Goal: Task Accomplishment & Management: Use online tool/utility

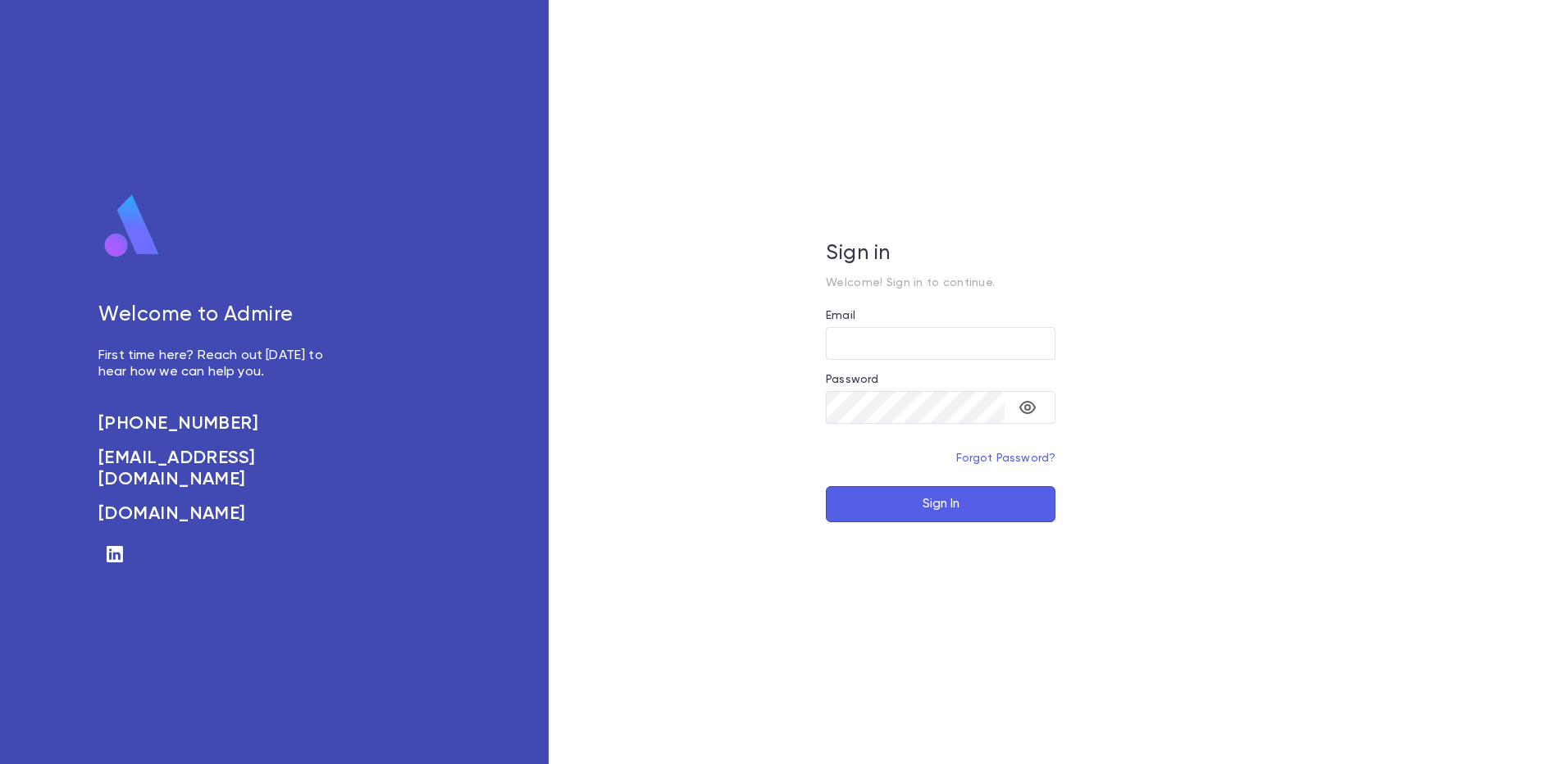
type input "**********"
click at [905, 514] on button "Sign In" at bounding box center [940, 503] width 230 height 36
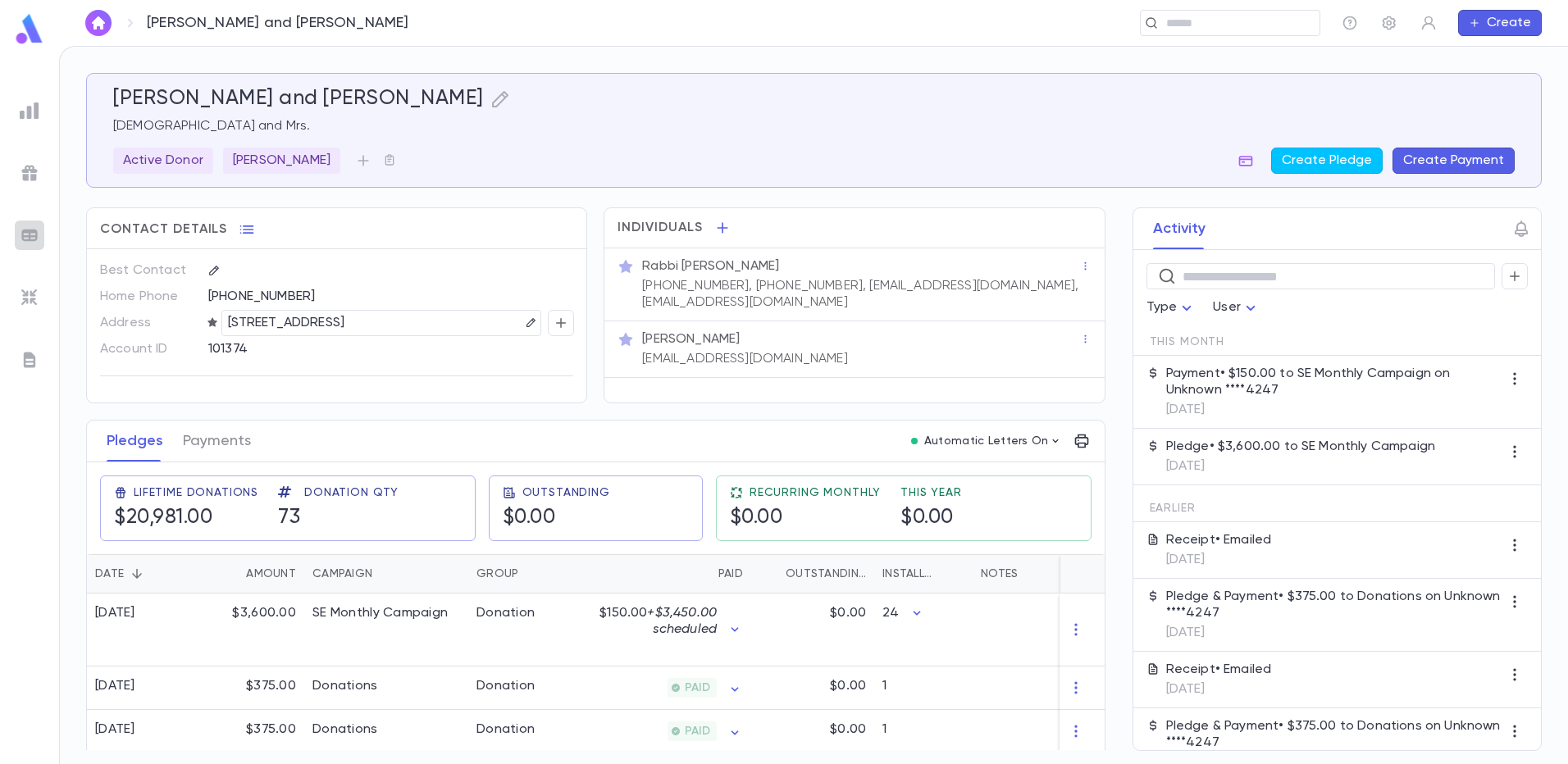
click at [35, 234] on img at bounding box center [30, 235] width 20 height 20
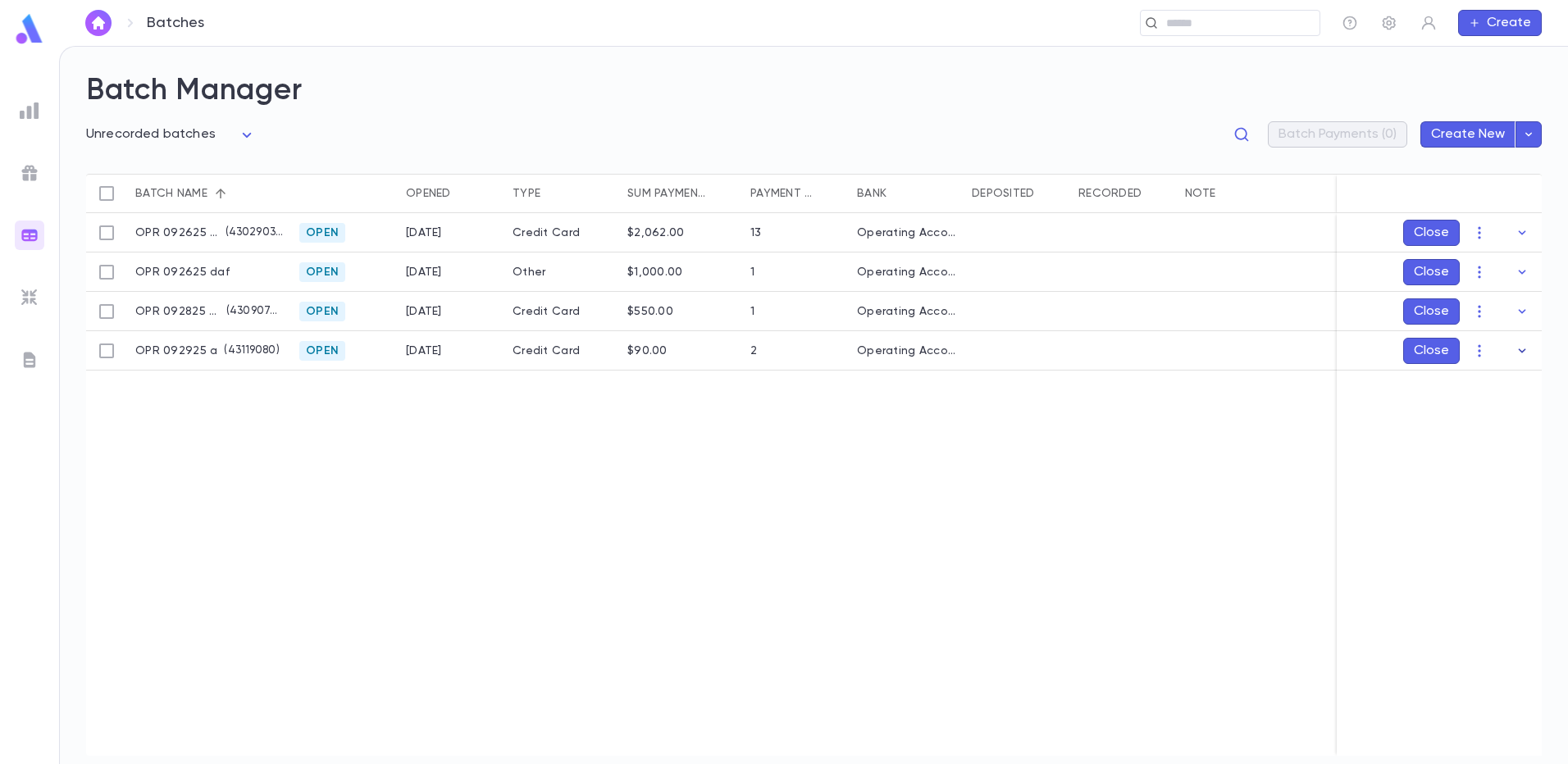
click at [1524, 351] on icon "button" at bounding box center [1522, 350] width 7 height 4
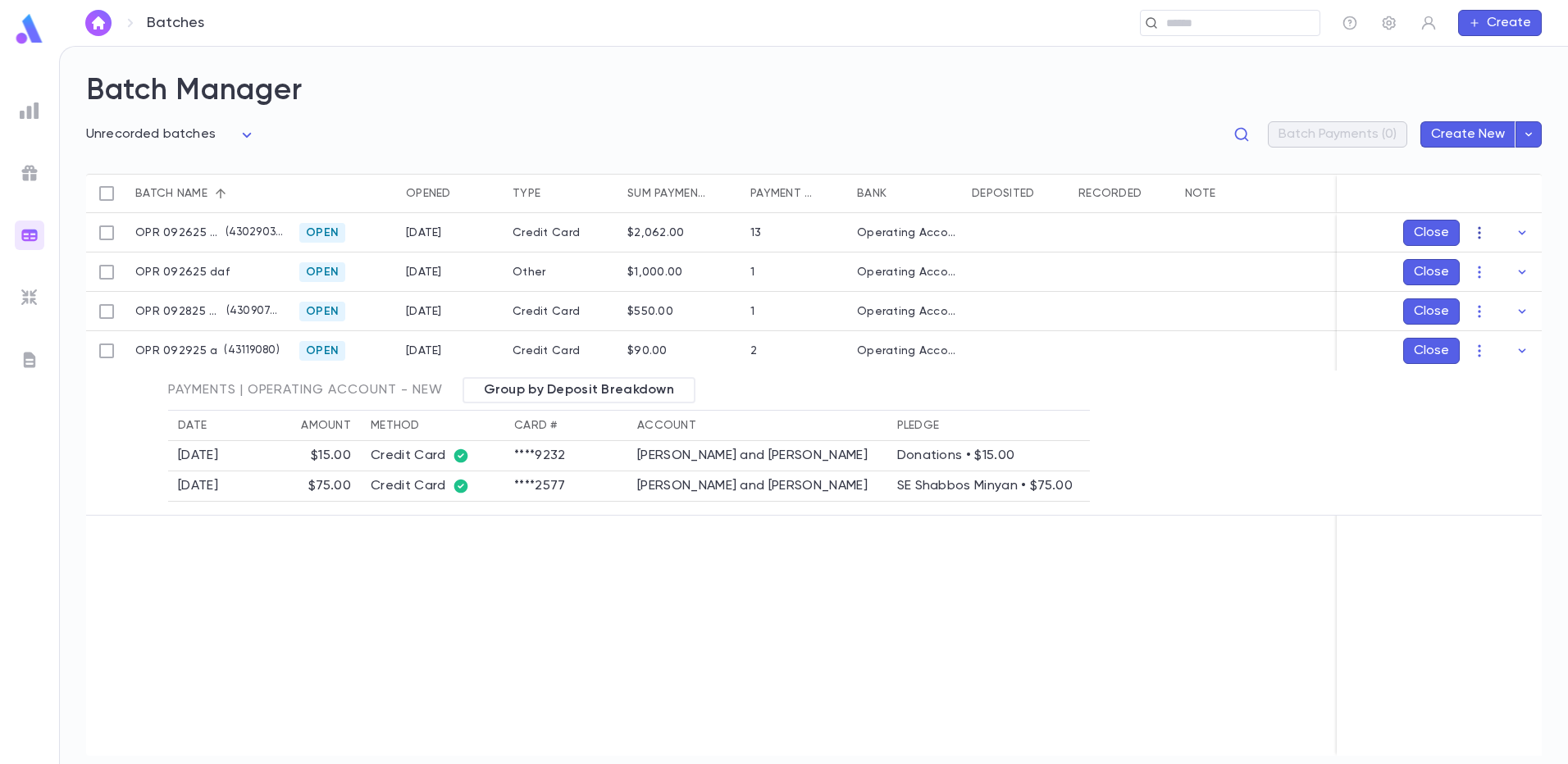
click at [1482, 231] on icon "button" at bounding box center [1479, 232] width 17 height 17
click at [1486, 260] on li "Mark Deposited" at bounding box center [1495, 265] width 124 height 26
click at [1497, 325] on icon "Choose date, selected date is Sep 29, 2025" at bounding box center [1490, 328] width 15 height 17
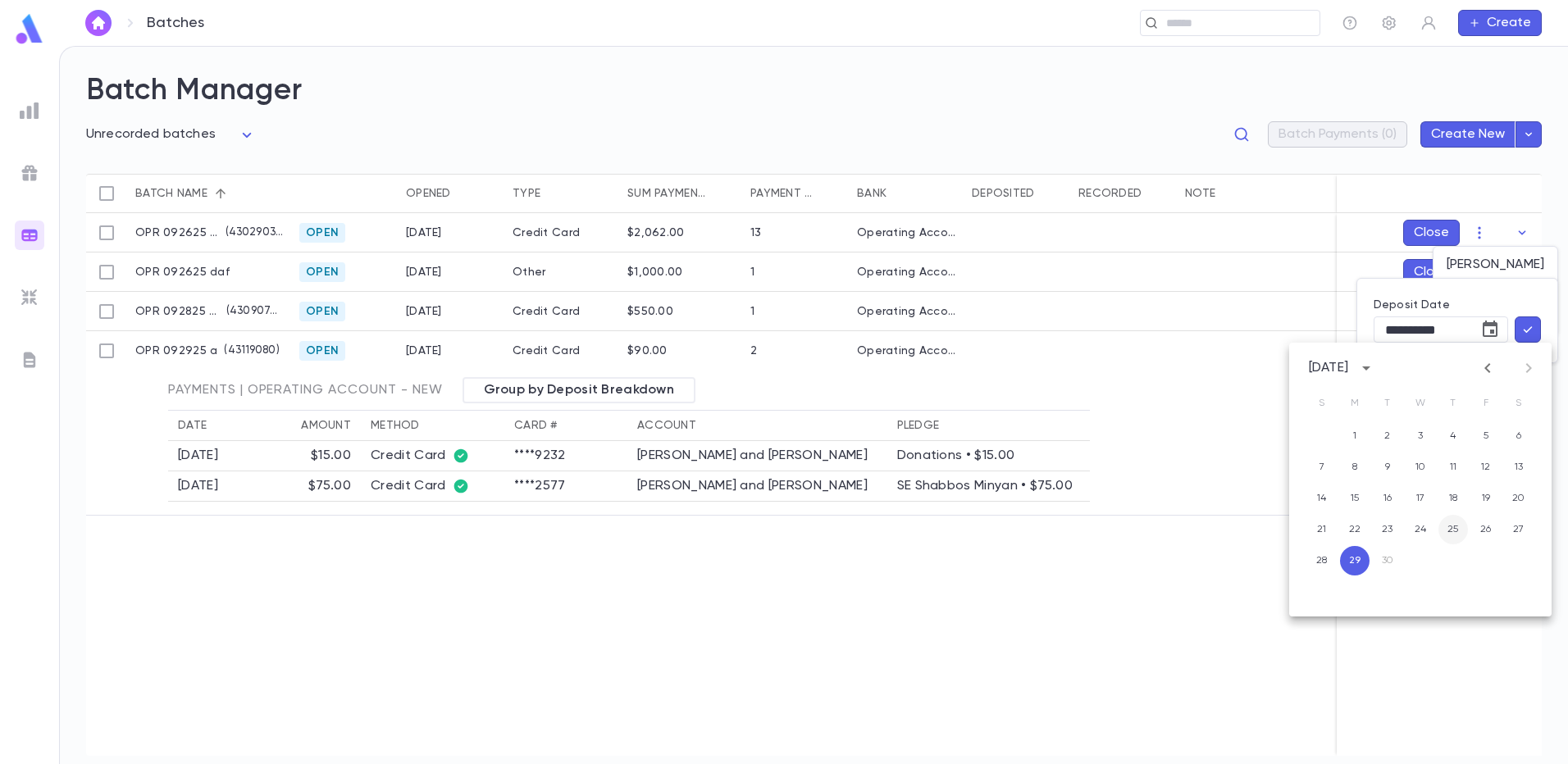
click at [1451, 533] on button "25" at bounding box center [1453, 529] width 30 height 30
type input "**********"
click at [1524, 329] on icon "button" at bounding box center [1527, 329] width 15 height 17
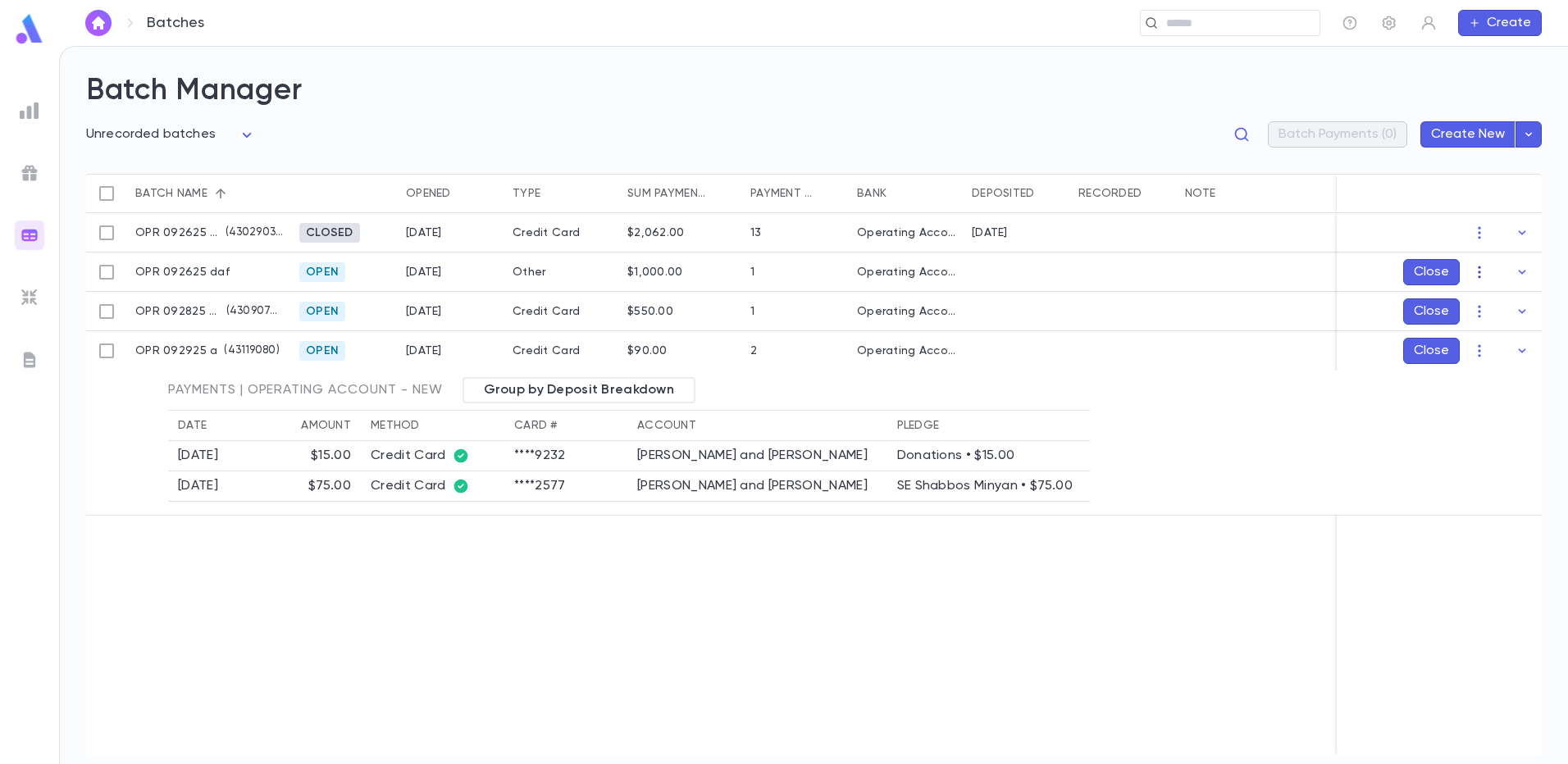
click at [1479, 264] on icon "button" at bounding box center [1479, 271] width 17 height 17
click at [1490, 295] on li "Mark Deposited" at bounding box center [1495, 304] width 124 height 26
click at [1485, 371] on icon "Choose date, selected date is Sep 29, 2025" at bounding box center [1490, 369] width 20 height 20
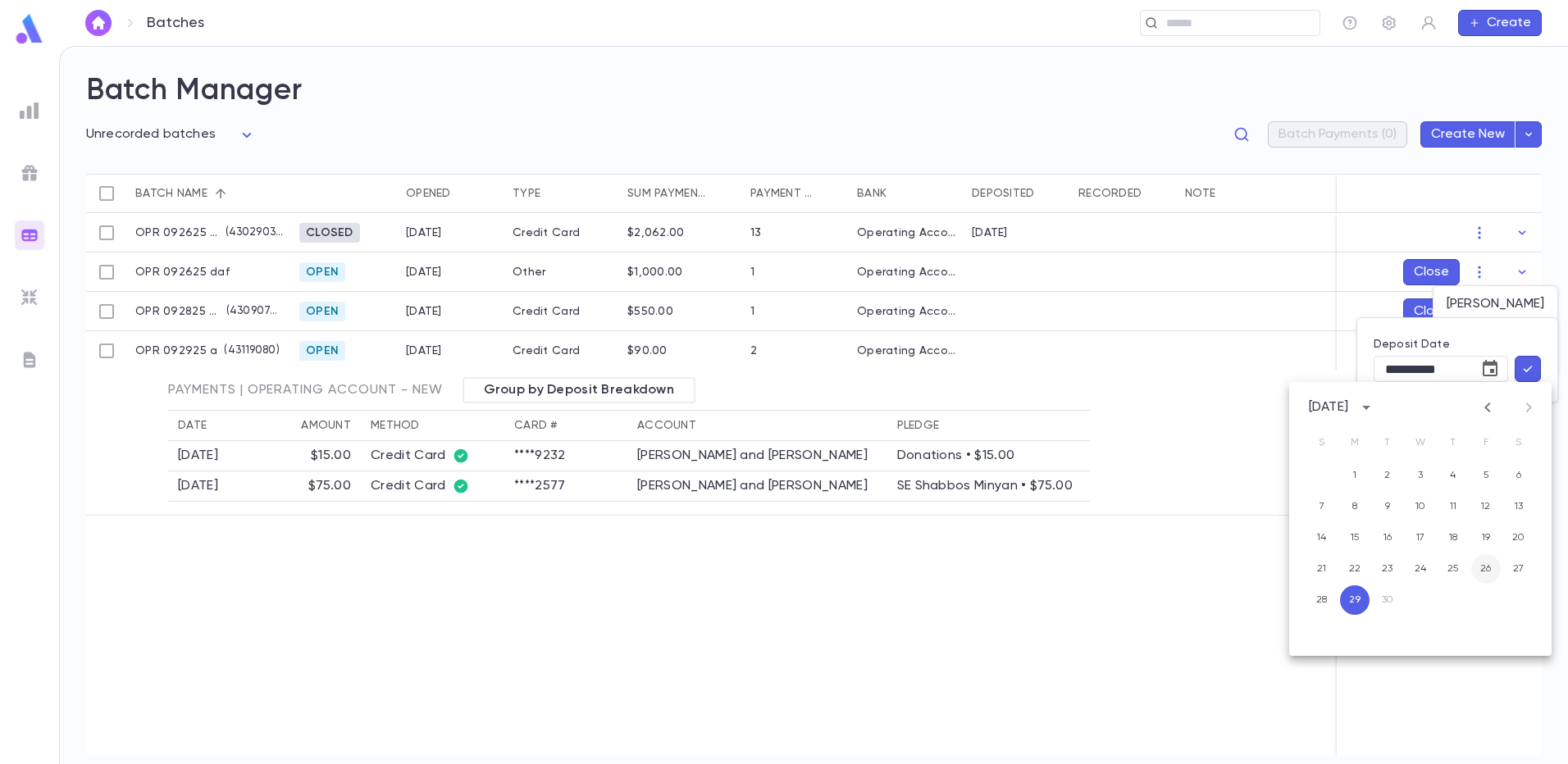
click at [1483, 570] on button "26" at bounding box center [1486, 569] width 30 height 30
type input "**********"
click at [1525, 374] on icon "button" at bounding box center [1527, 368] width 15 height 17
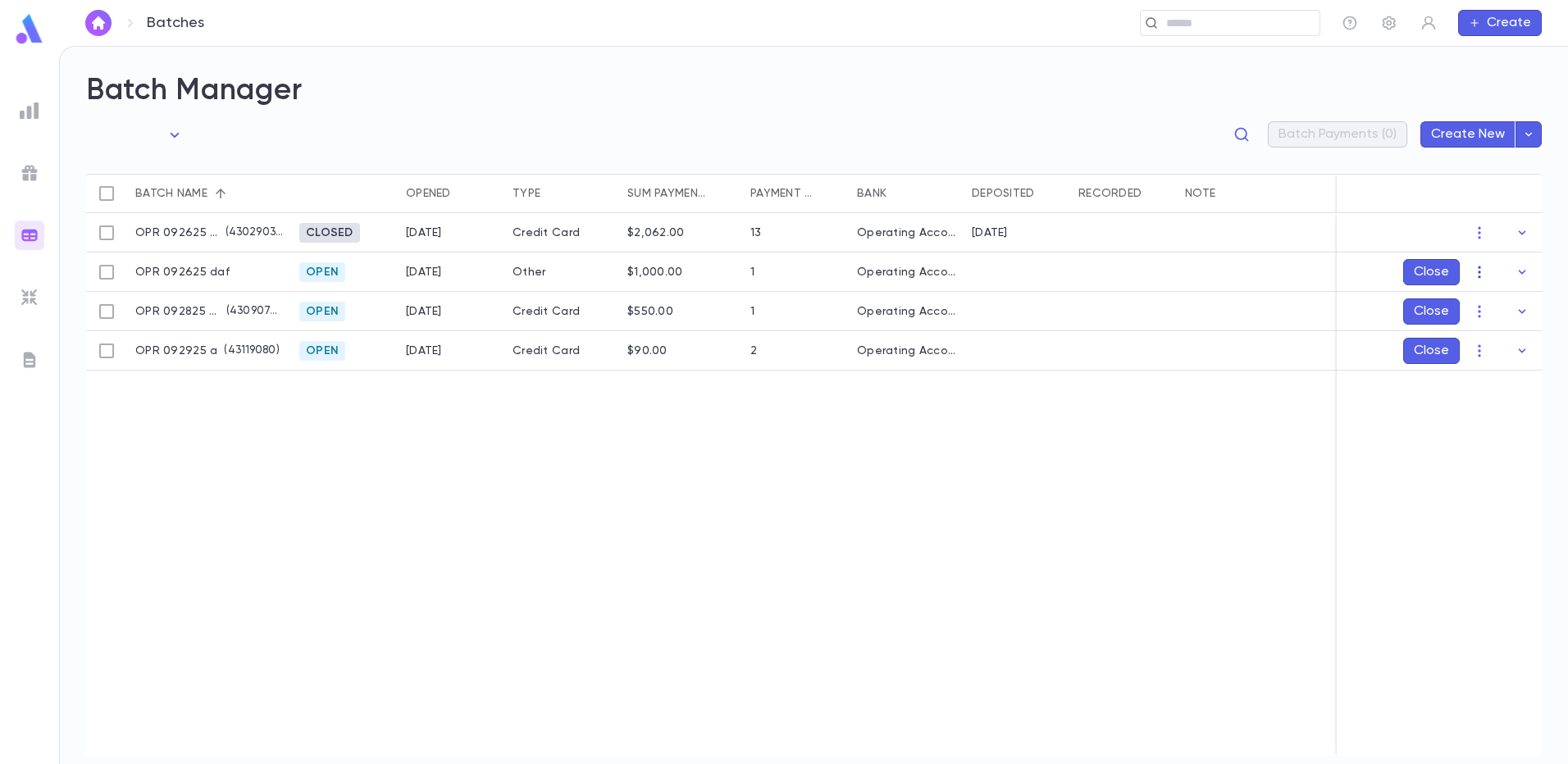
click at [1483, 275] on icon "button" at bounding box center [1479, 271] width 17 height 17
click at [1482, 300] on li "Mark Deposited" at bounding box center [1495, 304] width 124 height 26
click at [1492, 369] on icon "Choose date, selected date is Sep 29, 2025" at bounding box center [1490, 367] width 15 height 17
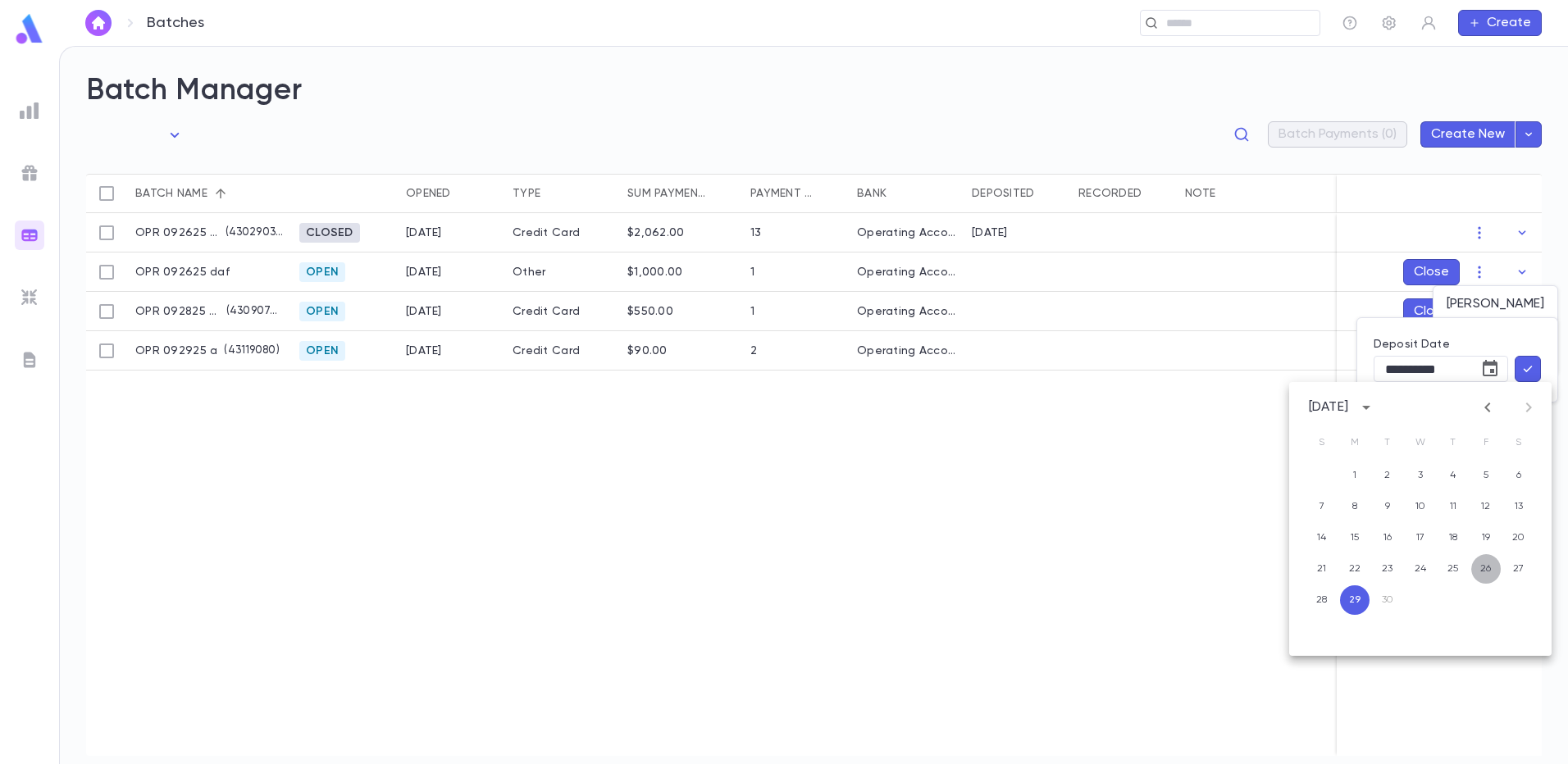
click at [1482, 565] on button "26" at bounding box center [1486, 569] width 30 height 30
type input "**********"
click at [1534, 364] on icon "button" at bounding box center [1527, 368] width 15 height 17
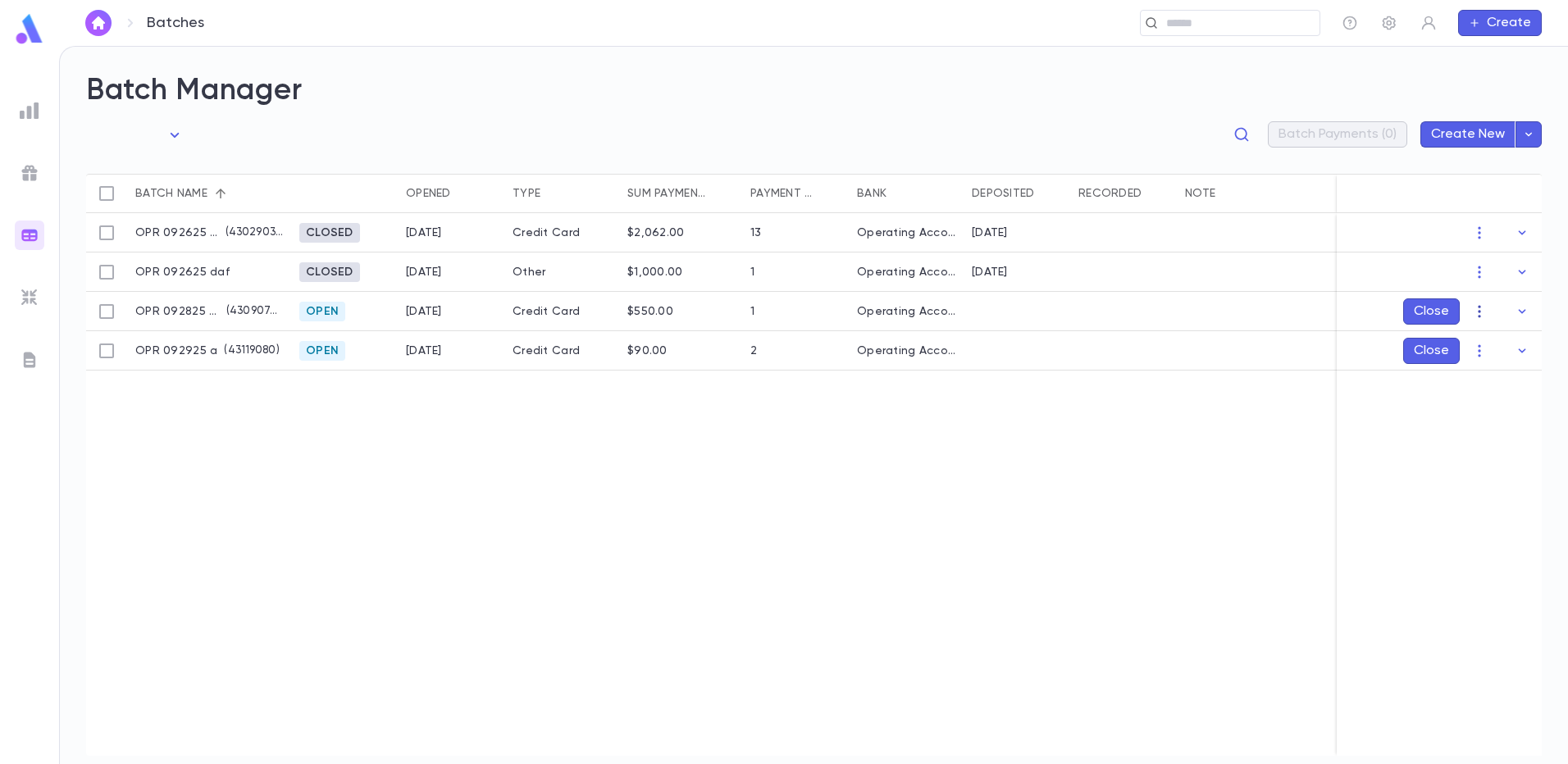
click at [1478, 310] on icon "button" at bounding box center [1479, 311] width 17 height 17
click at [1491, 339] on li "Mark Deposited" at bounding box center [1495, 344] width 124 height 26
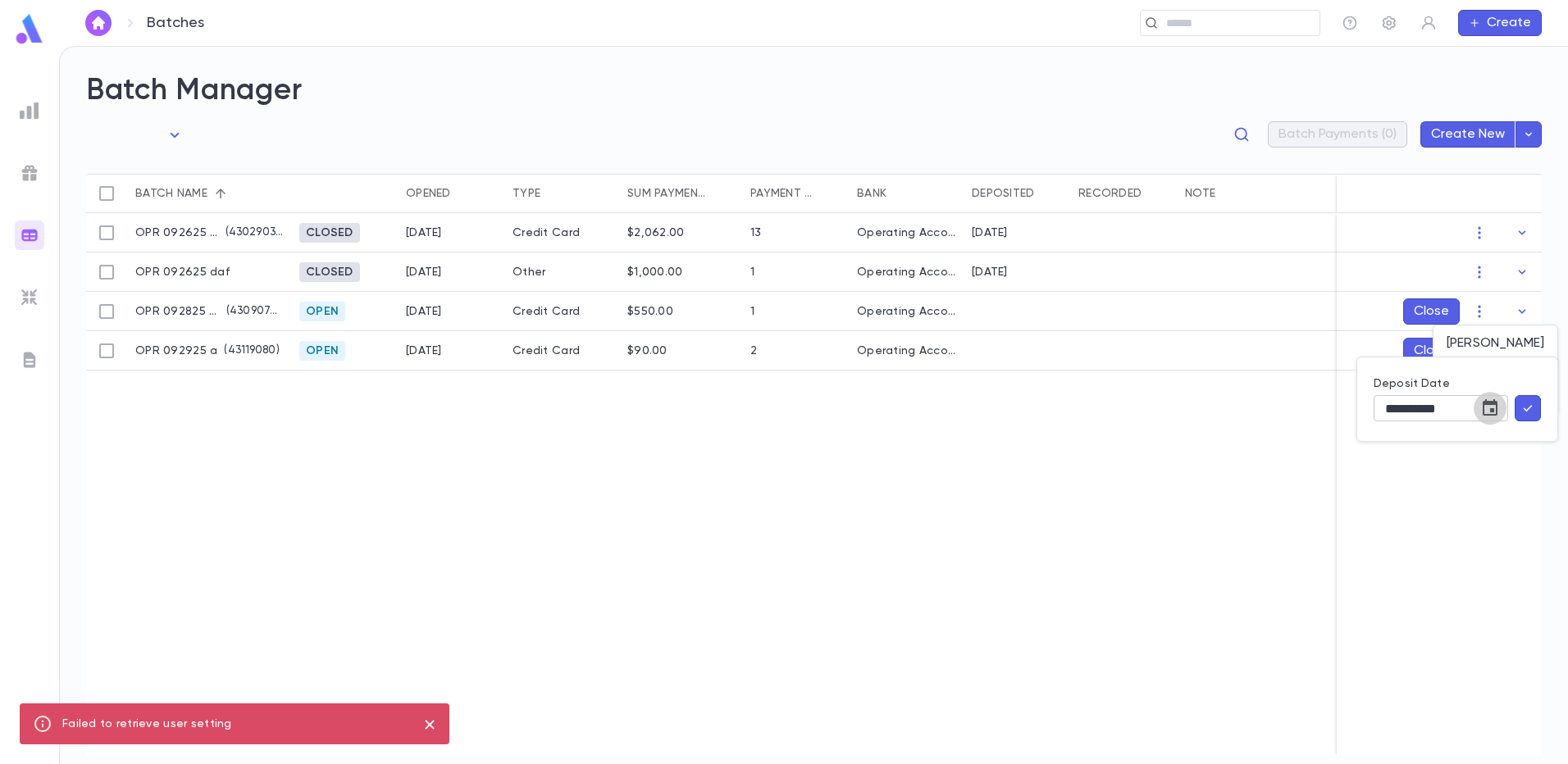
click at [1497, 403] on icon "Choose date, selected date is Sep 29, 2025" at bounding box center [1490, 407] width 15 height 17
click at [1322, 645] on button "28" at bounding box center [1322, 640] width 30 height 30
type input "**********"
click at [1530, 406] on icon "button" at bounding box center [1528, 408] width 9 height 7
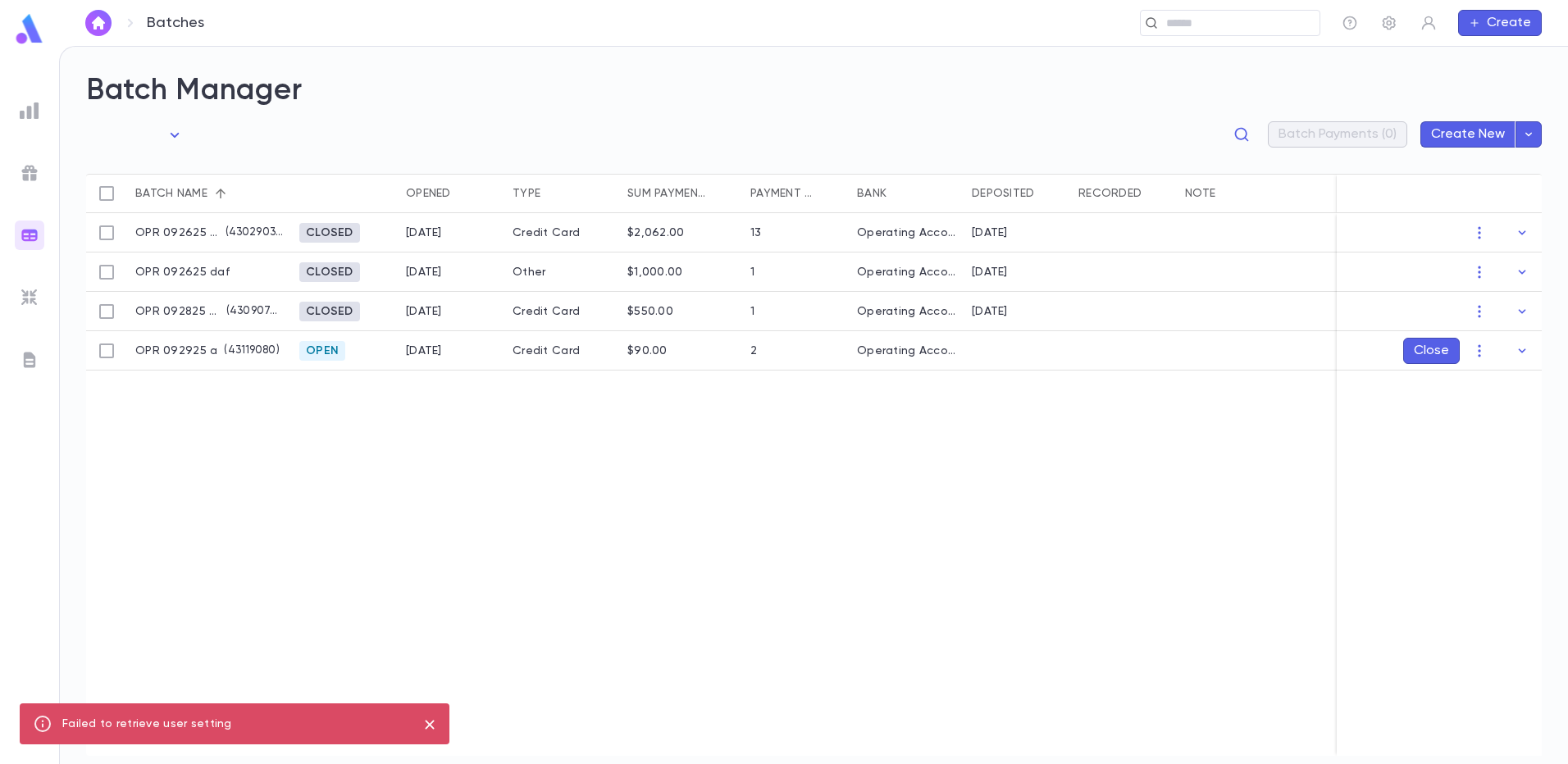
click at [318, 476] on div "OPR 092625 cc ( 43029034 ) Closed 9/25/2025 Credit Card $2,062.00 13 Operating …" at bounding box center [816, 484] width 1459 height 542
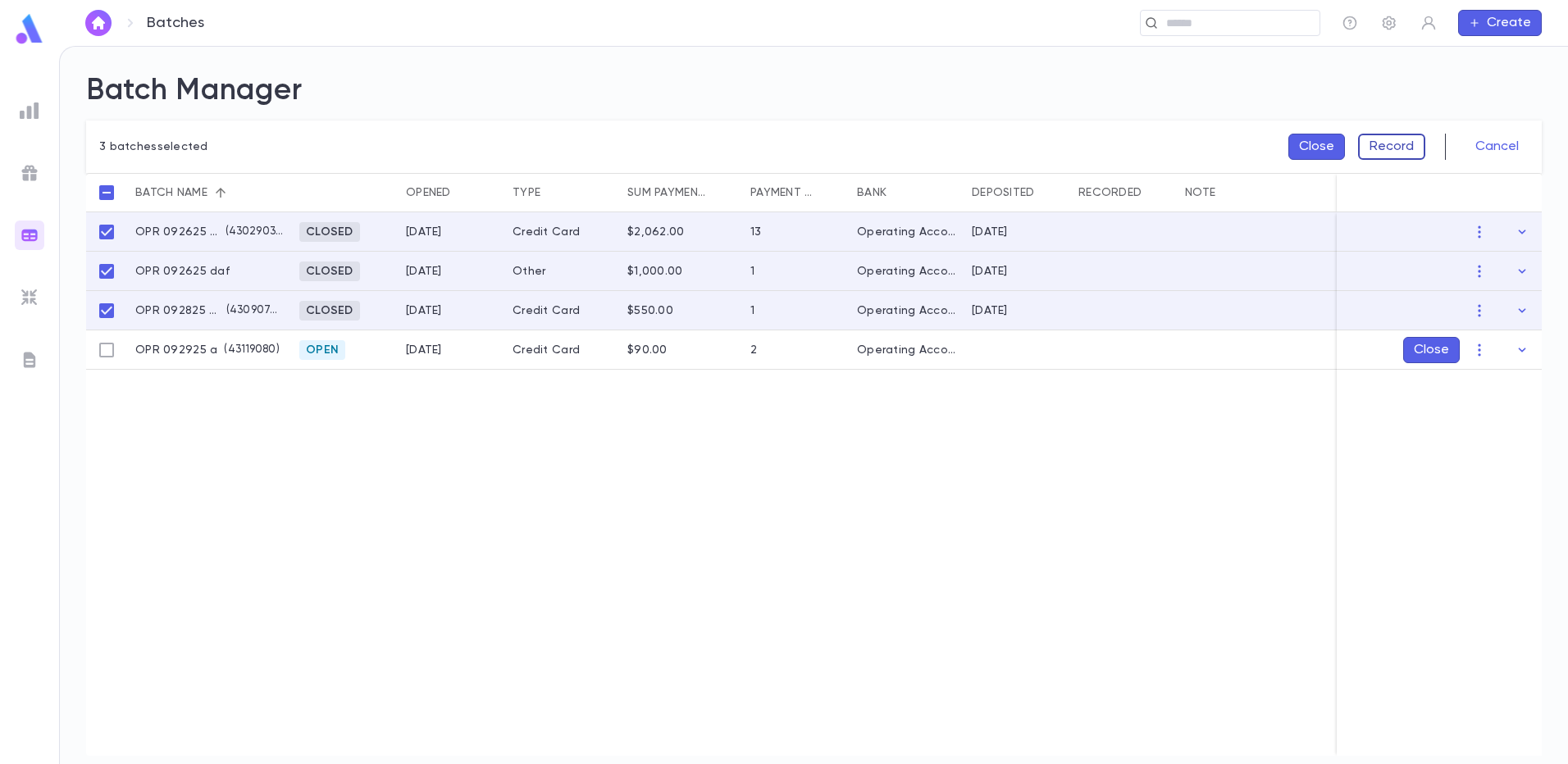
click at [1403, 151] on button "Record" at bounding box center [1391, 147] width 67 height 26
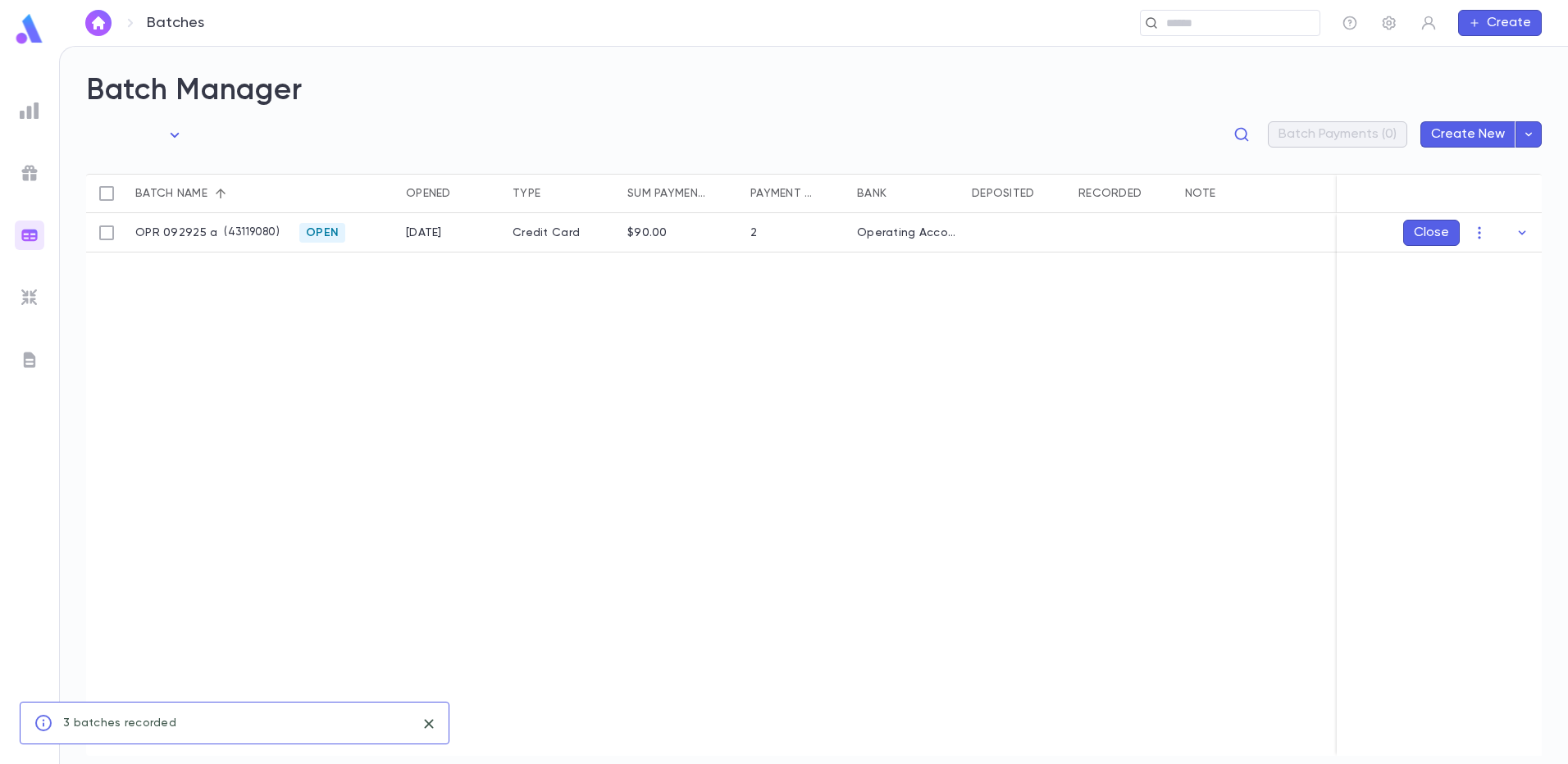
drag, startPoint x: 797, startPoint y: 77, endPoint x: 836, endPoint y: 80, distance: 39.1
click at [798, 77] on h2 "Batch Manager" at bounding box center [814, 90] width 1456 height 36
click at [1164, 25] on input "text" at bounding box center [1237, 23] width 151 height 16
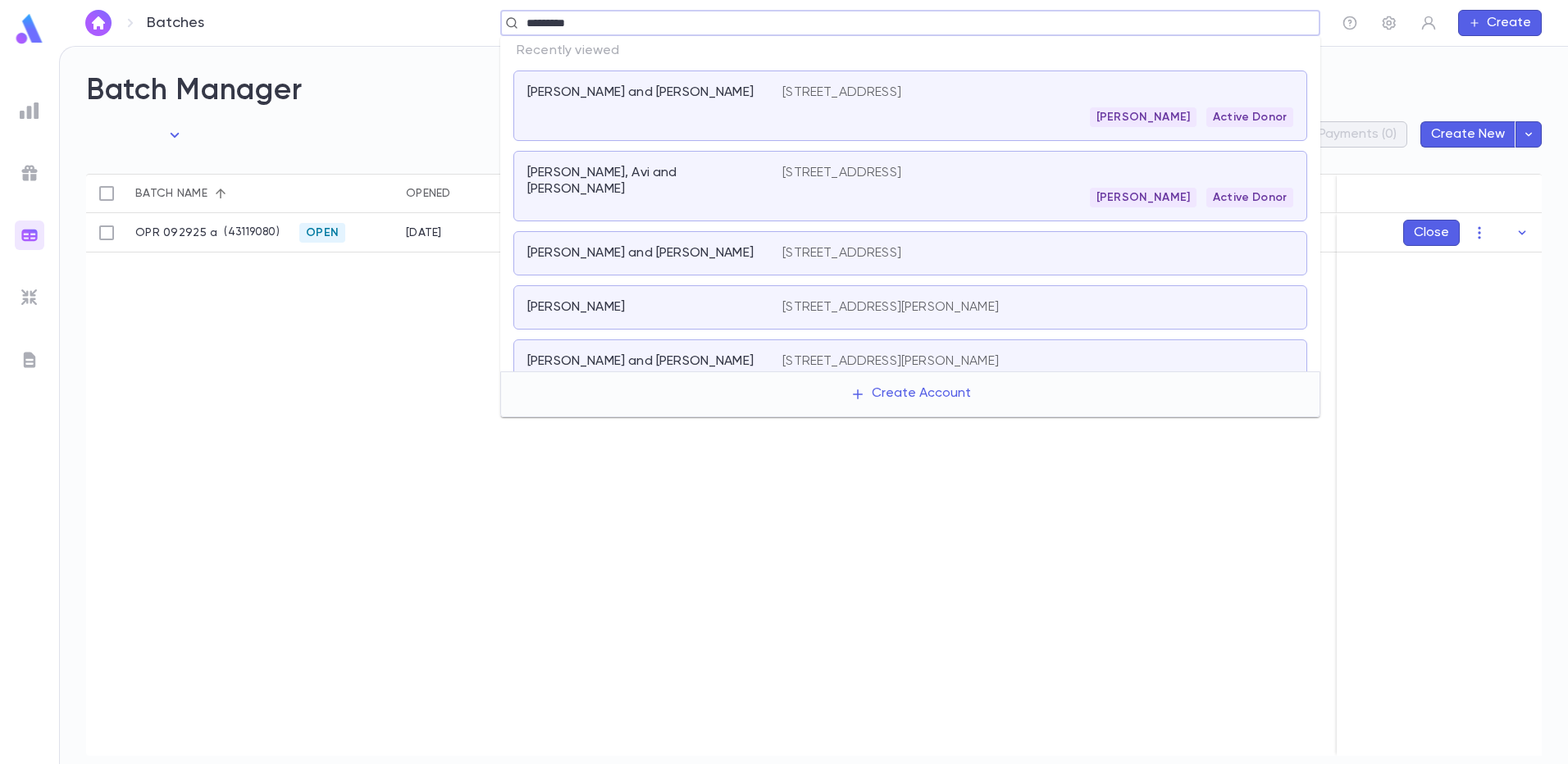
type input "**********"
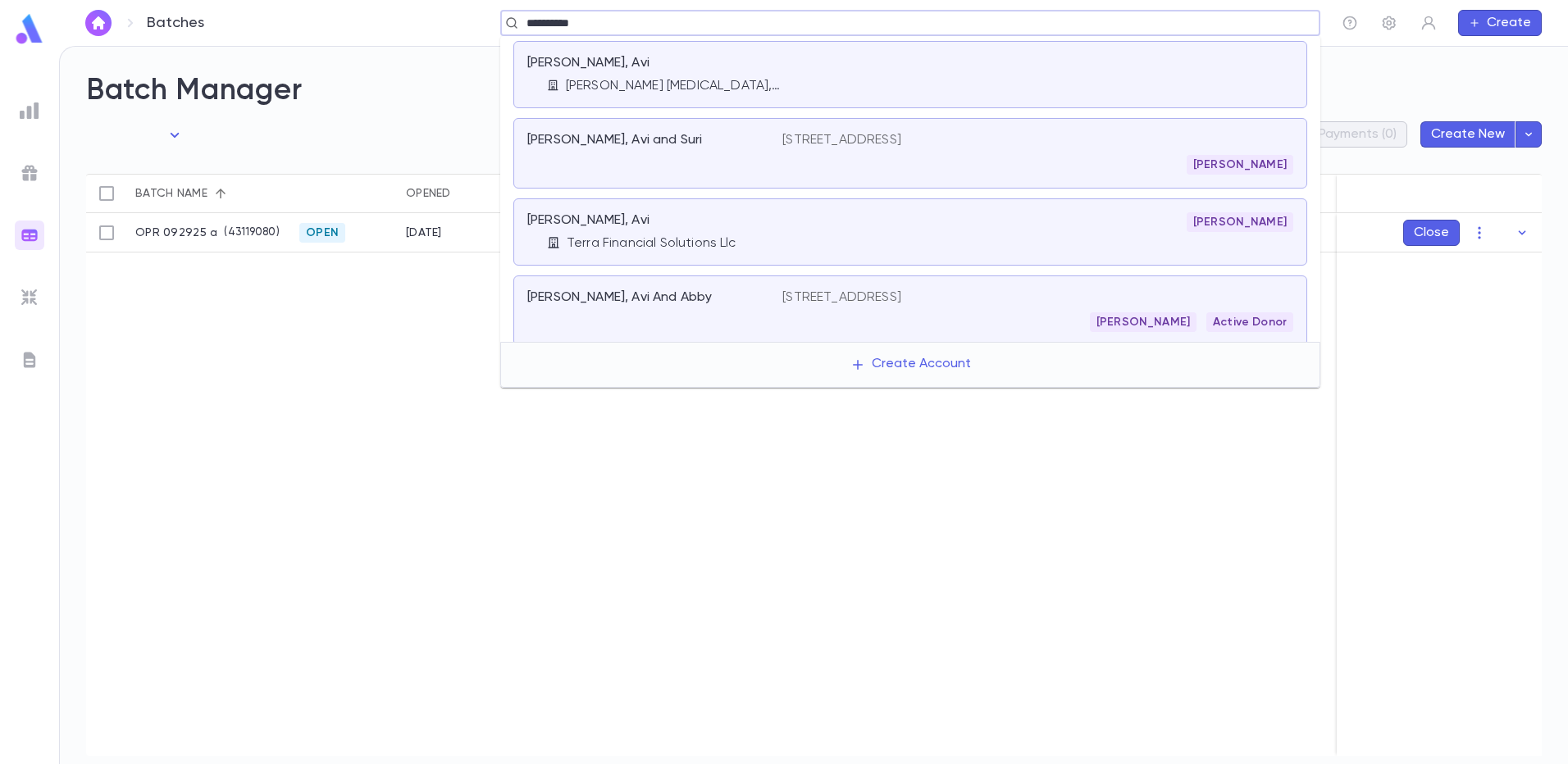
click at [818, 77] on div at bounding box center [1037, 74] width 511 height 39
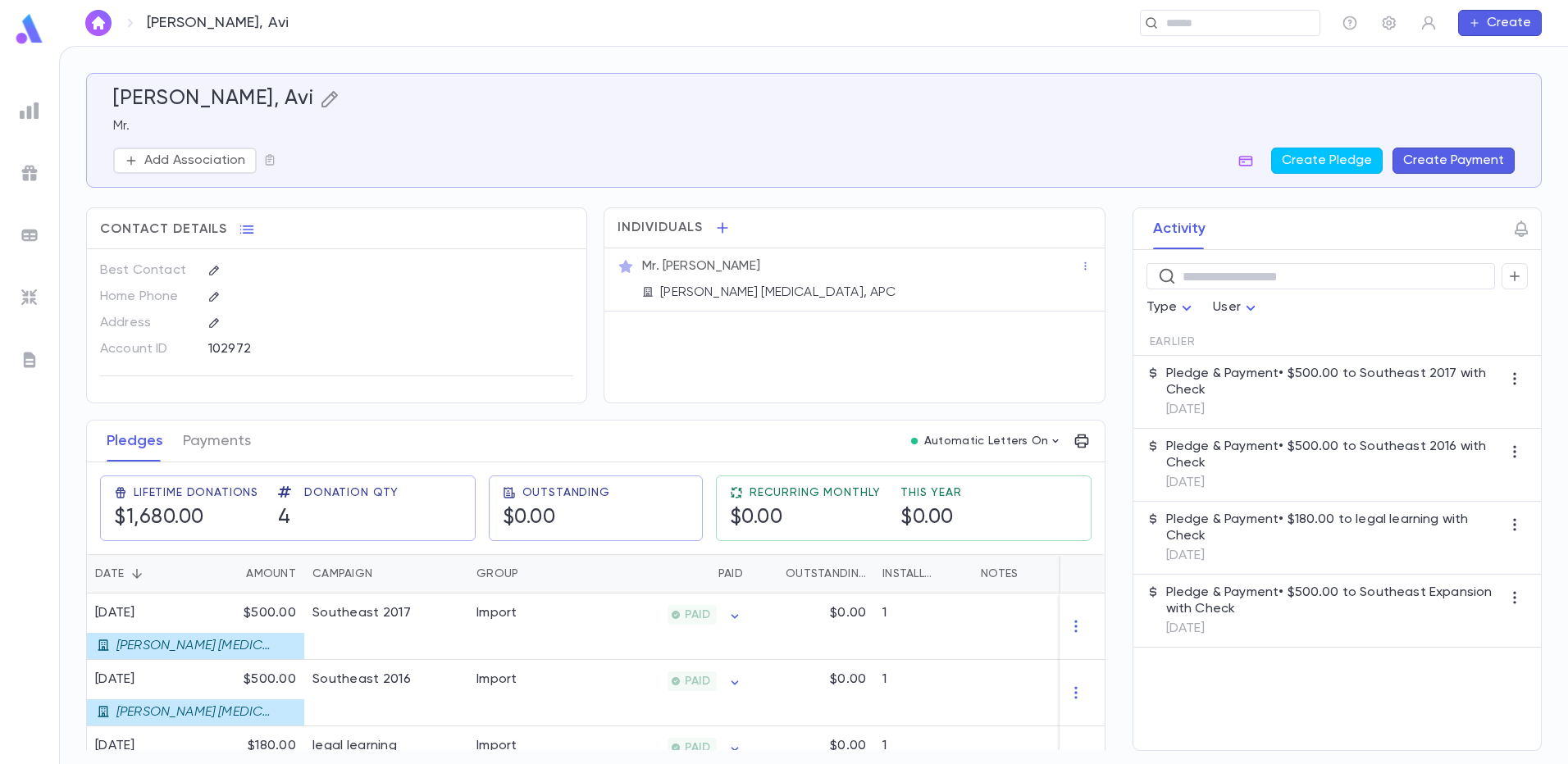
click at [320, 101] on icon "button" at bounding box center [329, 99] width 20 height 20
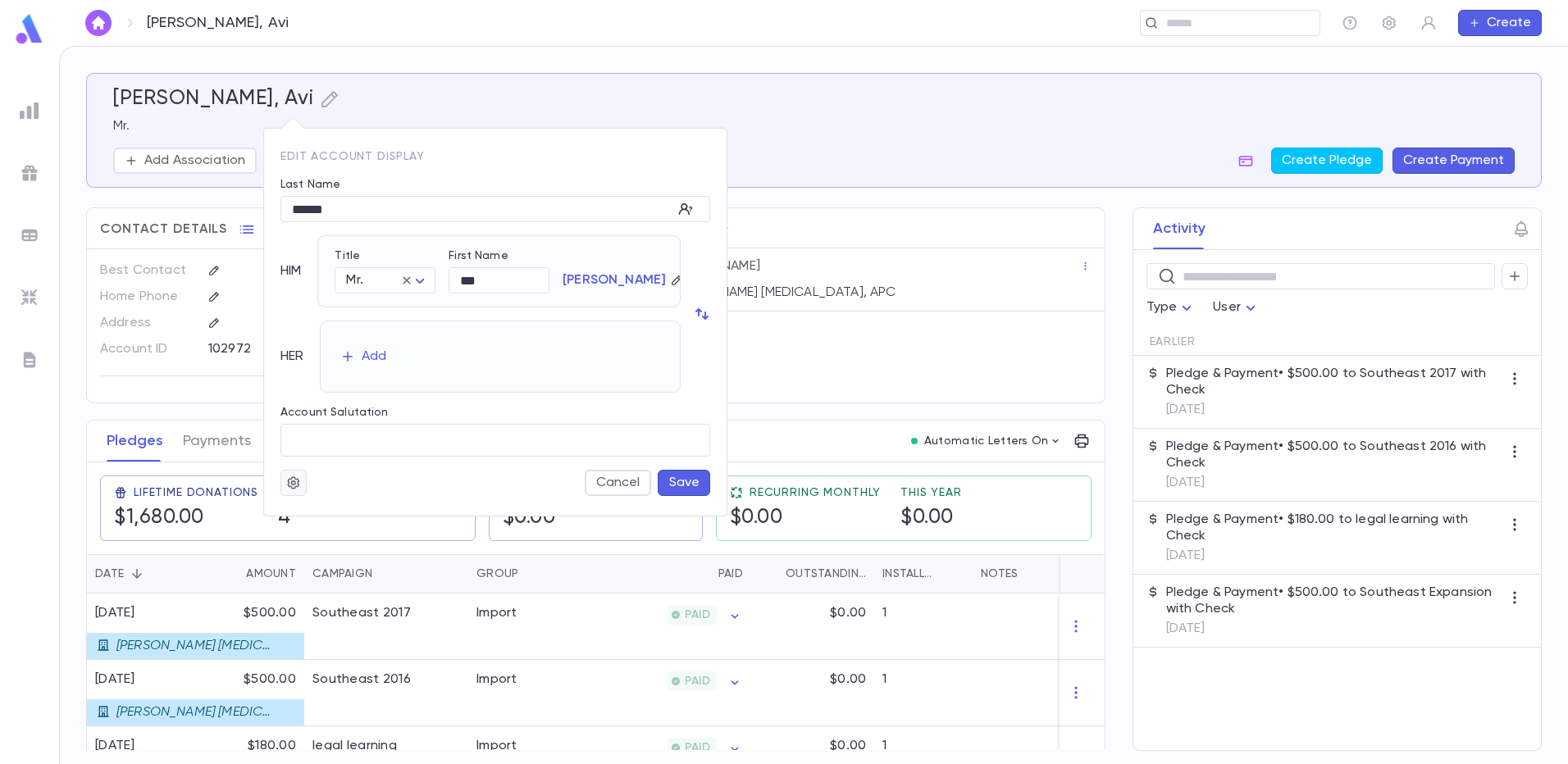
click at [287, 478] on icon "button" at bounding box center [293, 482] width 15 height 17
click at [321, 543] on li "Deactivate" at bounding box center [333, 541] width 98 height 26
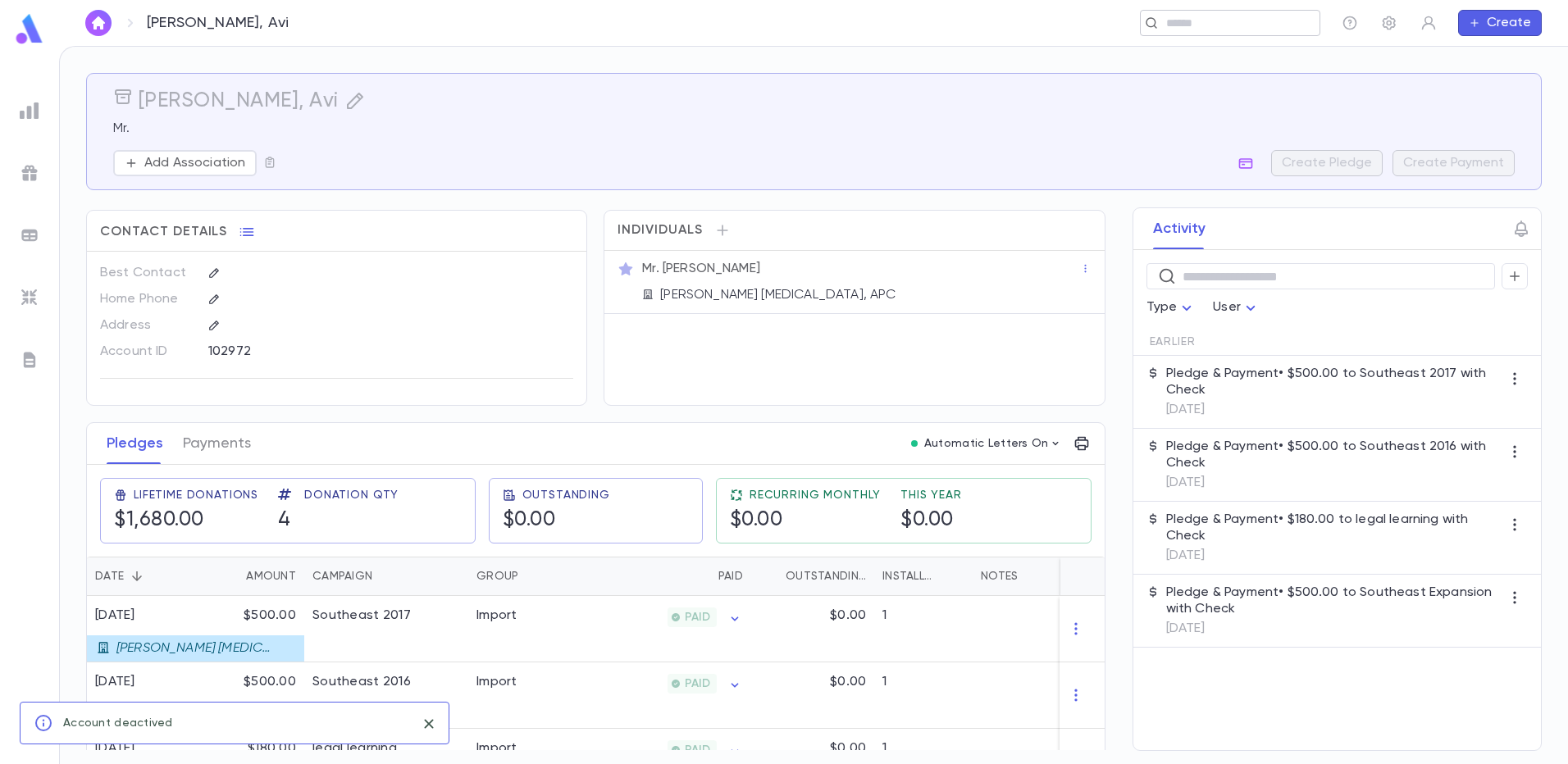
click at [1222, 29] on input "text" at bounding box center [1225, 23] width 127 height 16
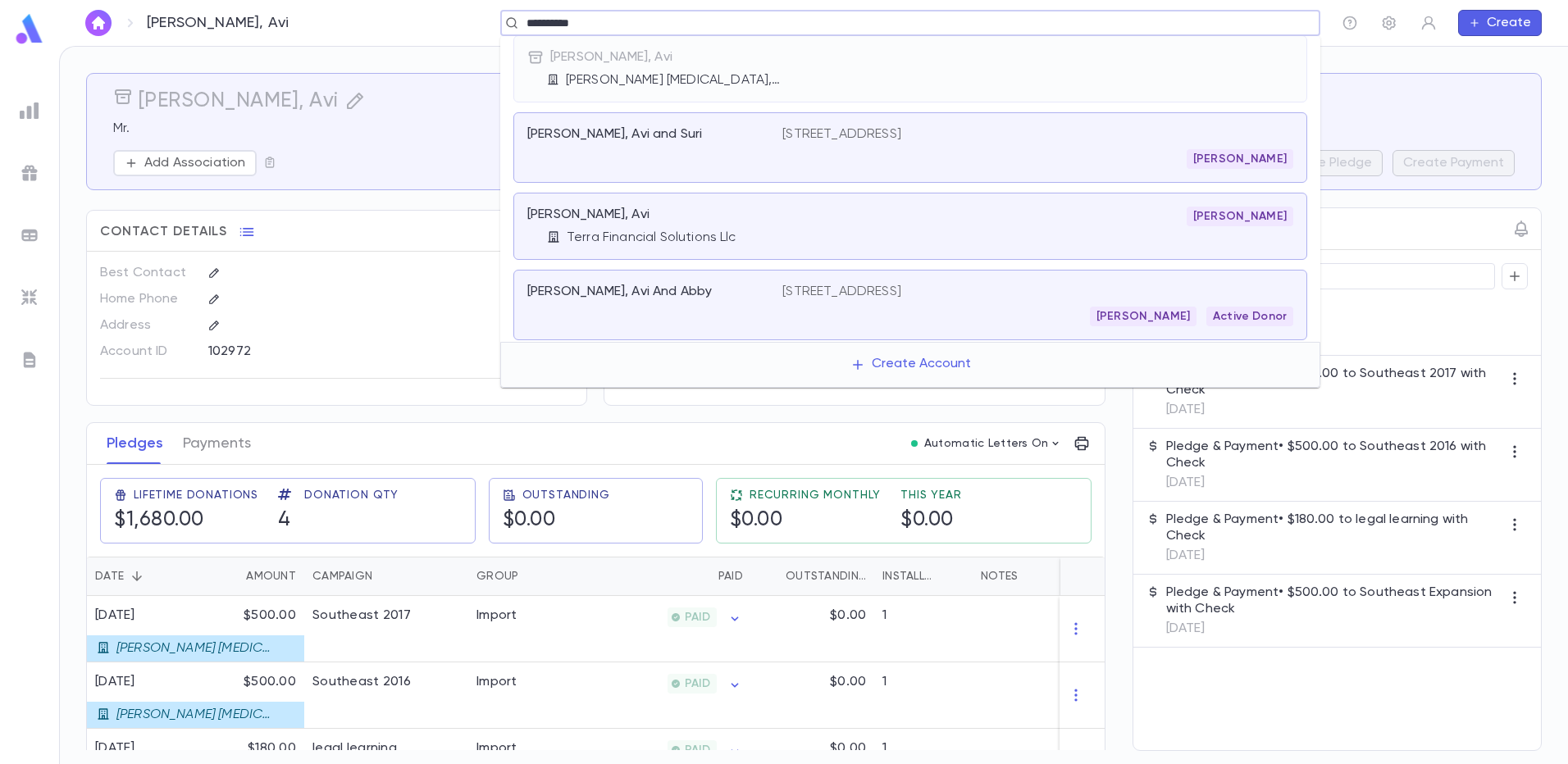
scroll to position [9, 0]
drag, startPoint x: 614, startPoint y: 15, endPoint x: 528, endPoint y: 21, distance: 86.2
click at [528, 21] on div "**********" at bounding box center [911, 23] width 820 height 26
drag, startPoint x: 592, startPoint y: 26, endPoint x: 498, endPoint y: 22, distance: 94.1
click at [498, 22] on div "**********" at bounding box center [818, 23] width 1003 height 26
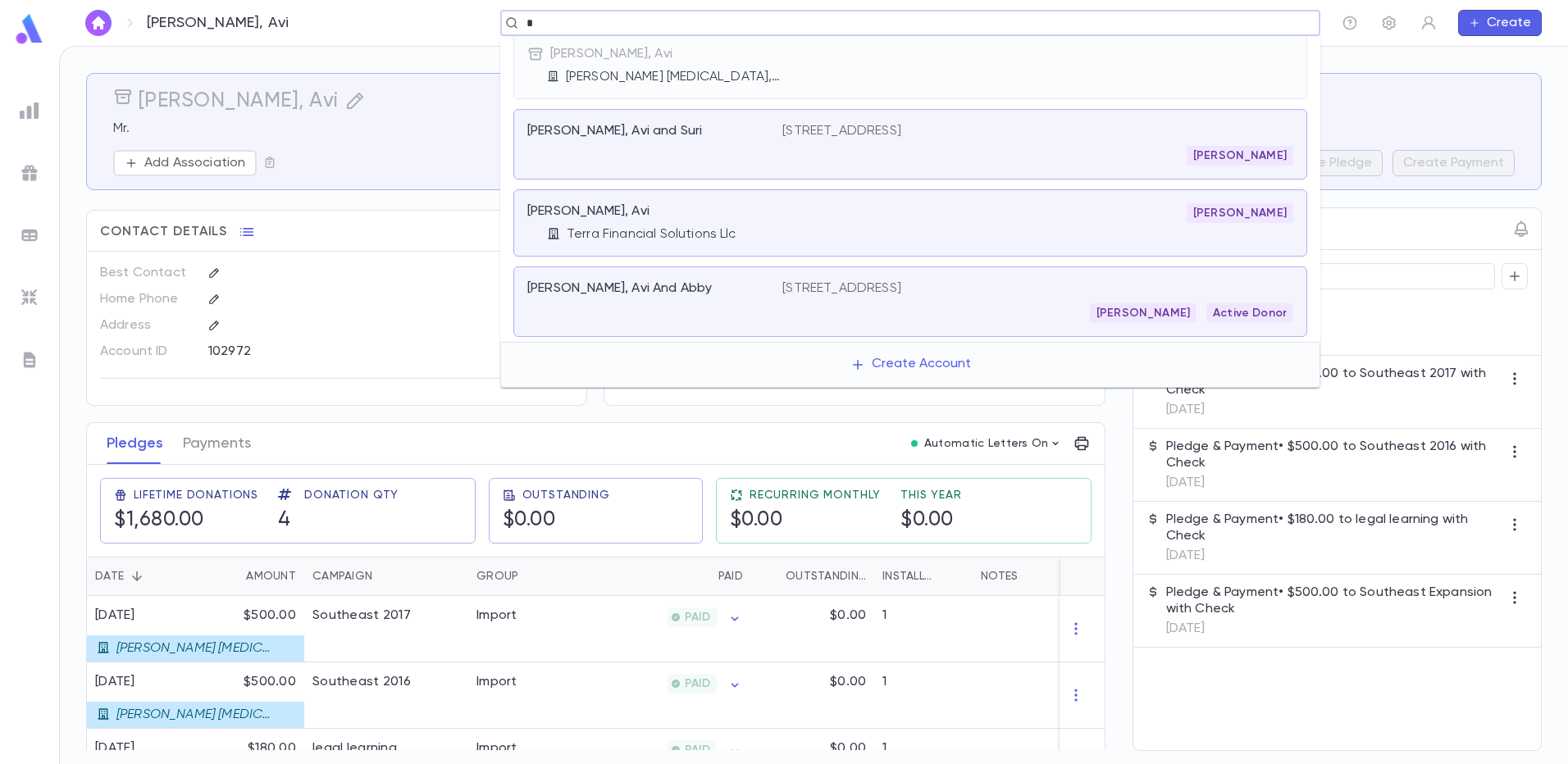
scroll to position [0, 0]
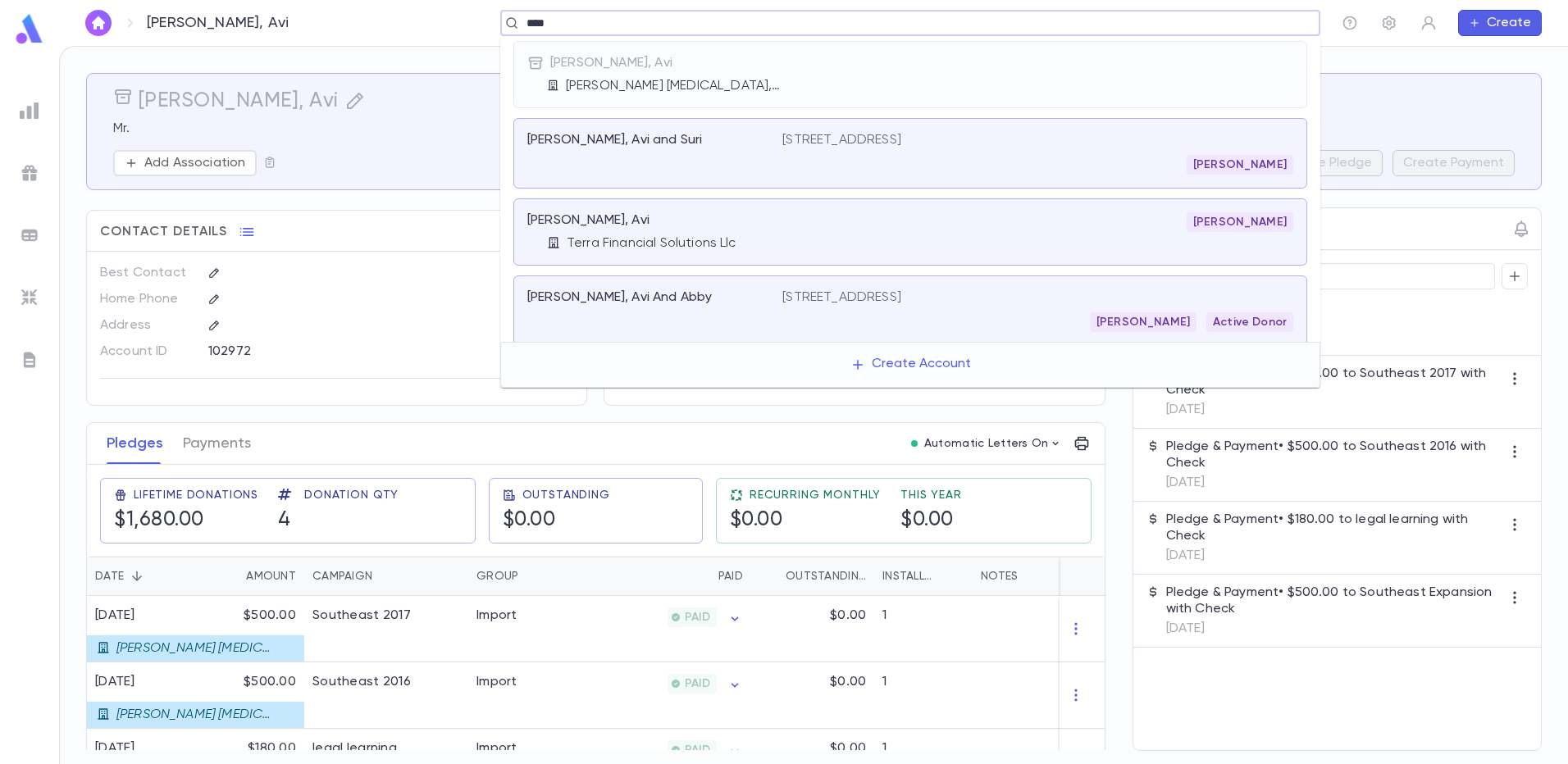
type input "*****"
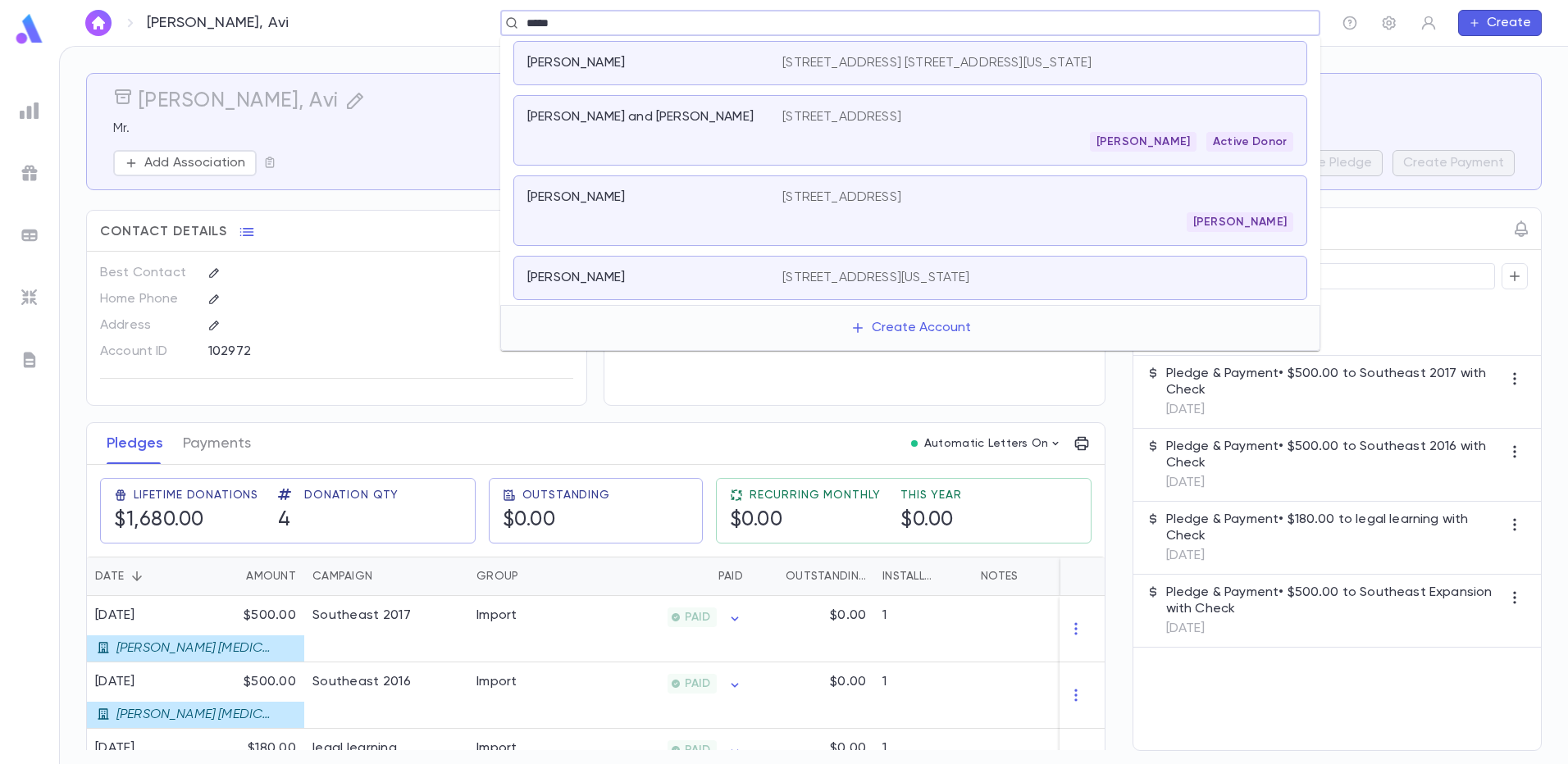
click at [597, 113] on p "Heyman, Avraham and Tanya" at bounding box center [641, 117] width 226 height 17
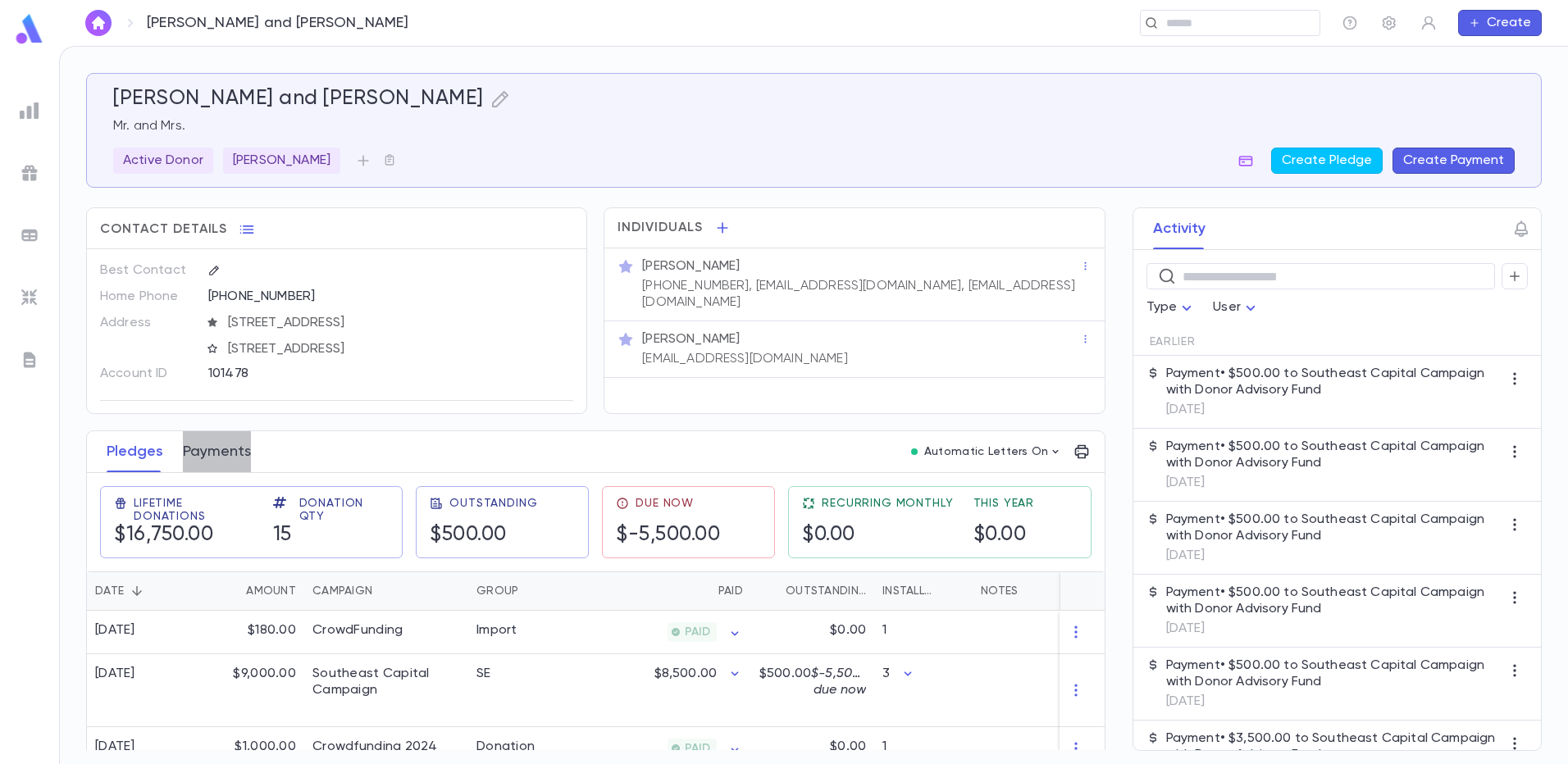
click at [194, 444] on button "Payments" at bounding box center [217, 451] width 68 height 41
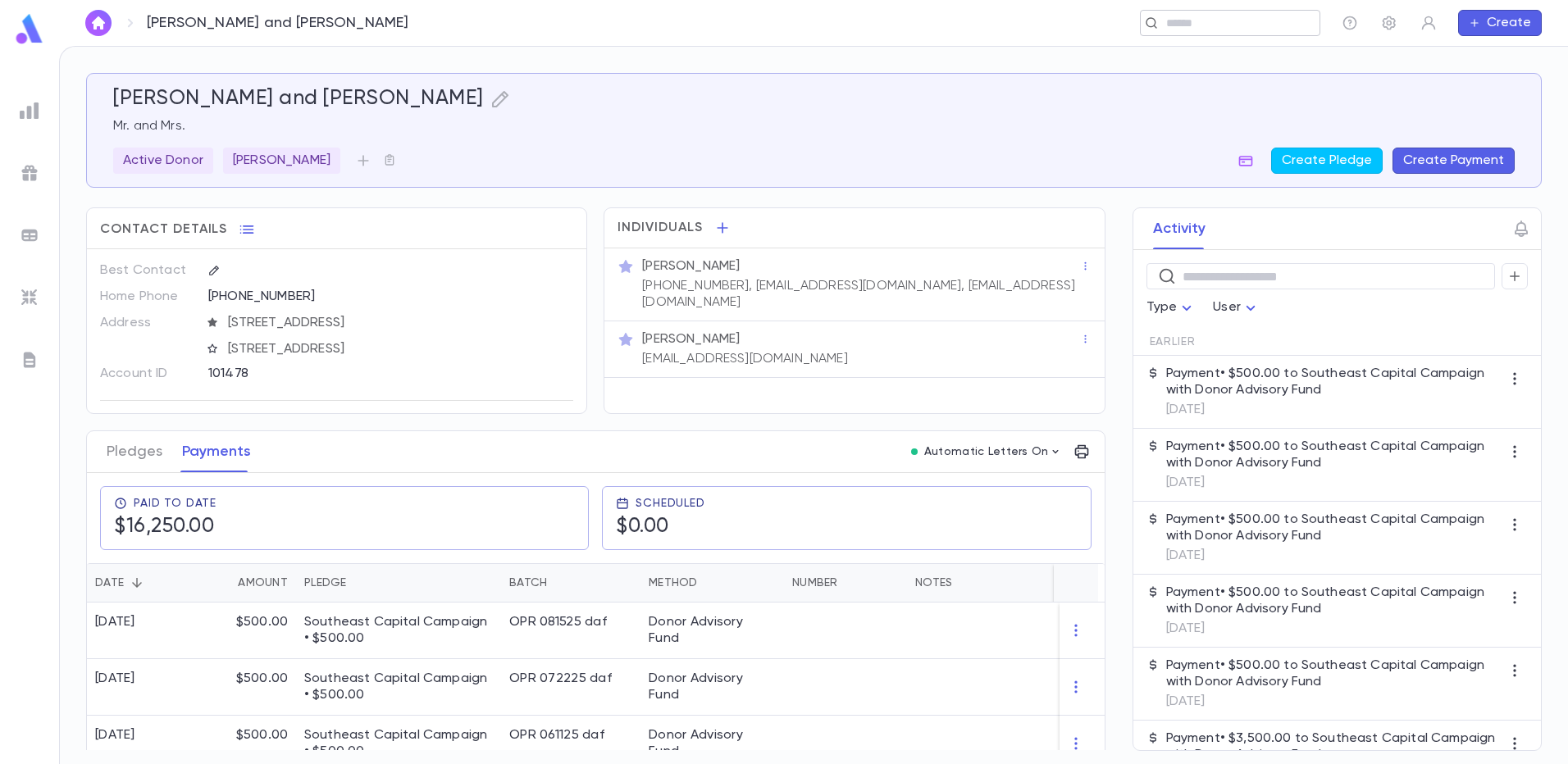
click at [1179, 28] on input "text" at bounding box center [1225, 23] width 127 height 16
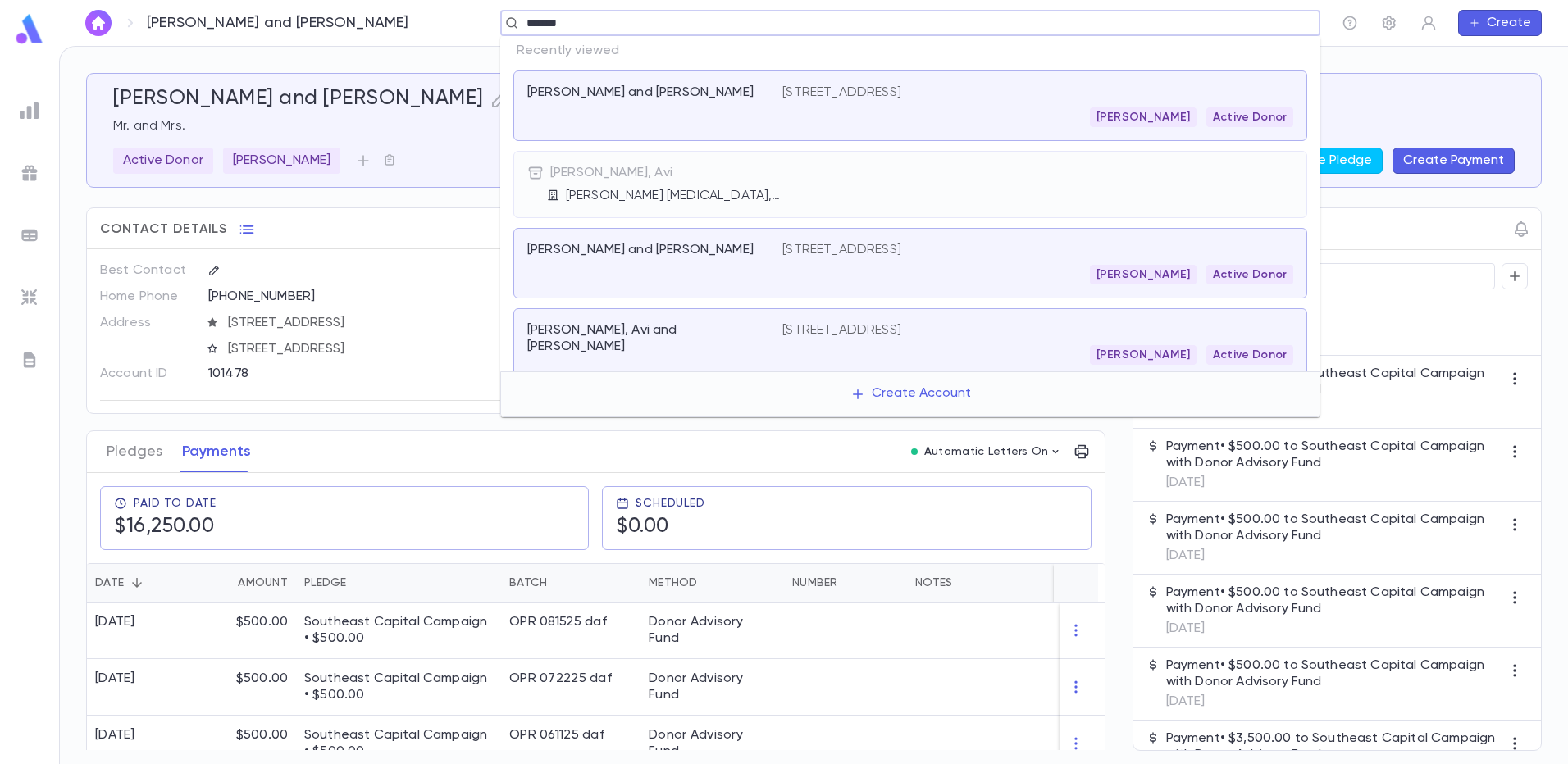
type input "********"
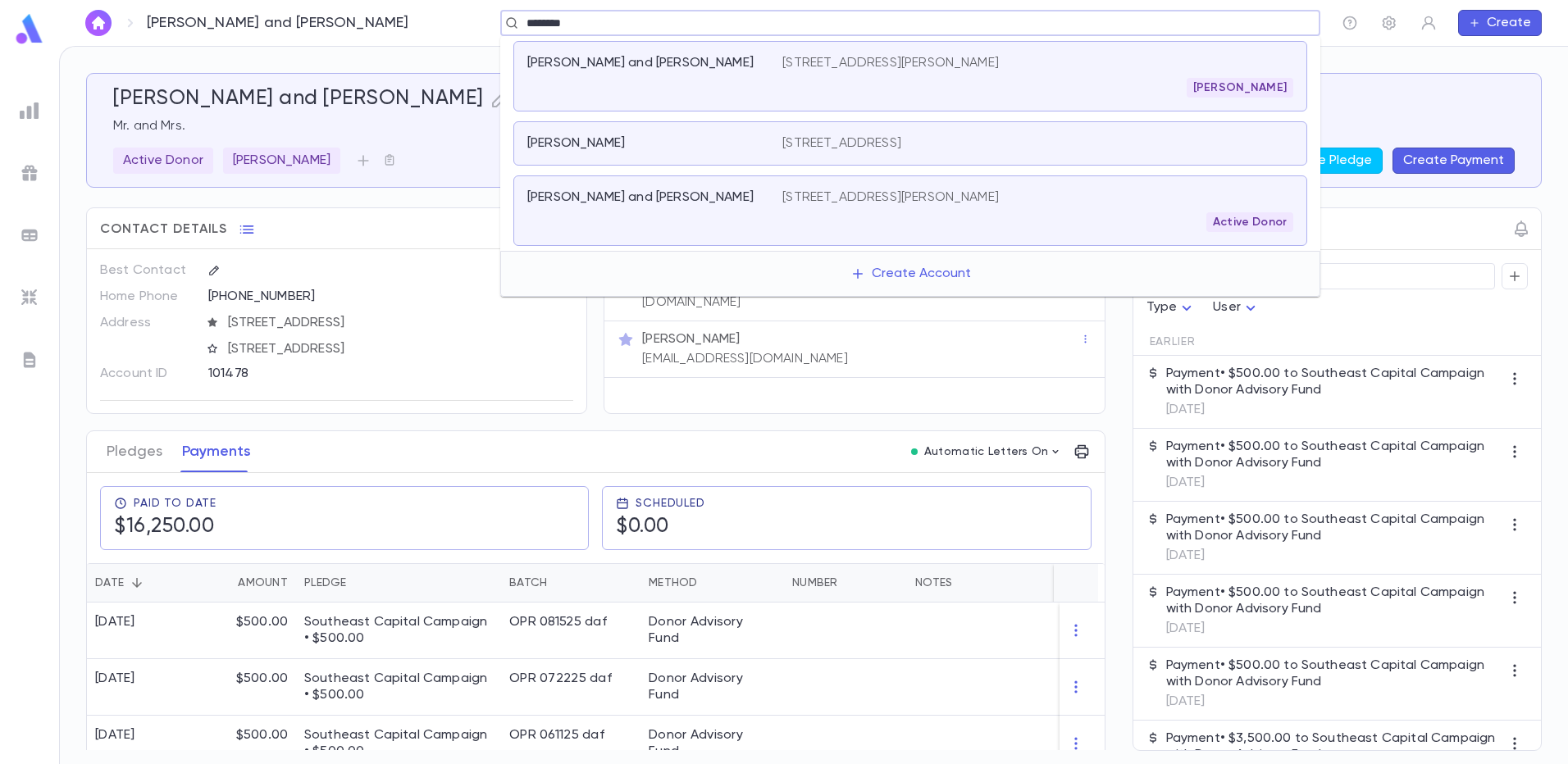
click at [1040, 68] on div "966 Green Valley Road, Jackson NJ 08527 Aron Yehuda Schwab" at bounding box center [1037, 76] width 511 height 43
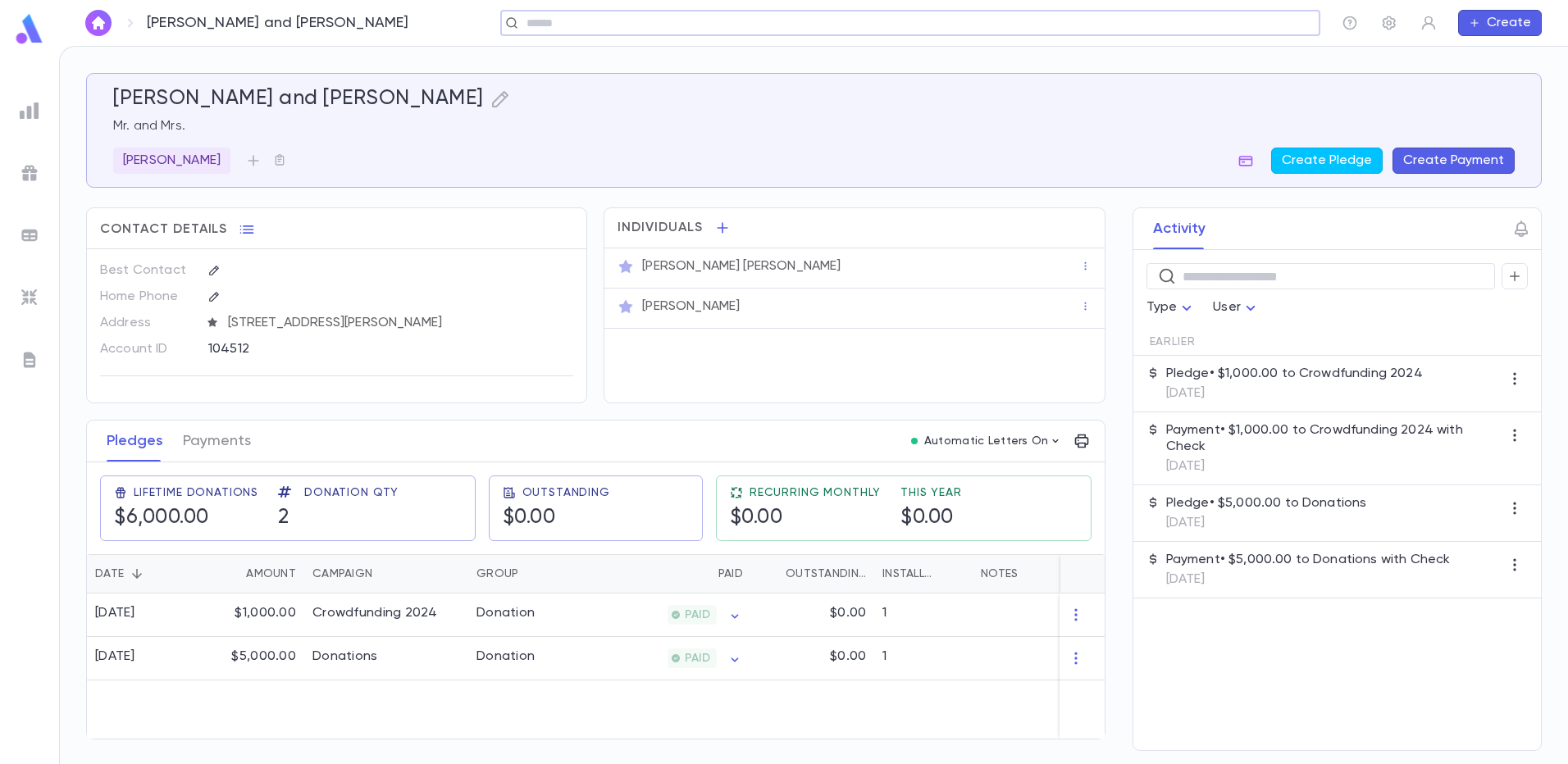
click at [30, 233] on img at bounding box center [30, 235] width 20 height 20
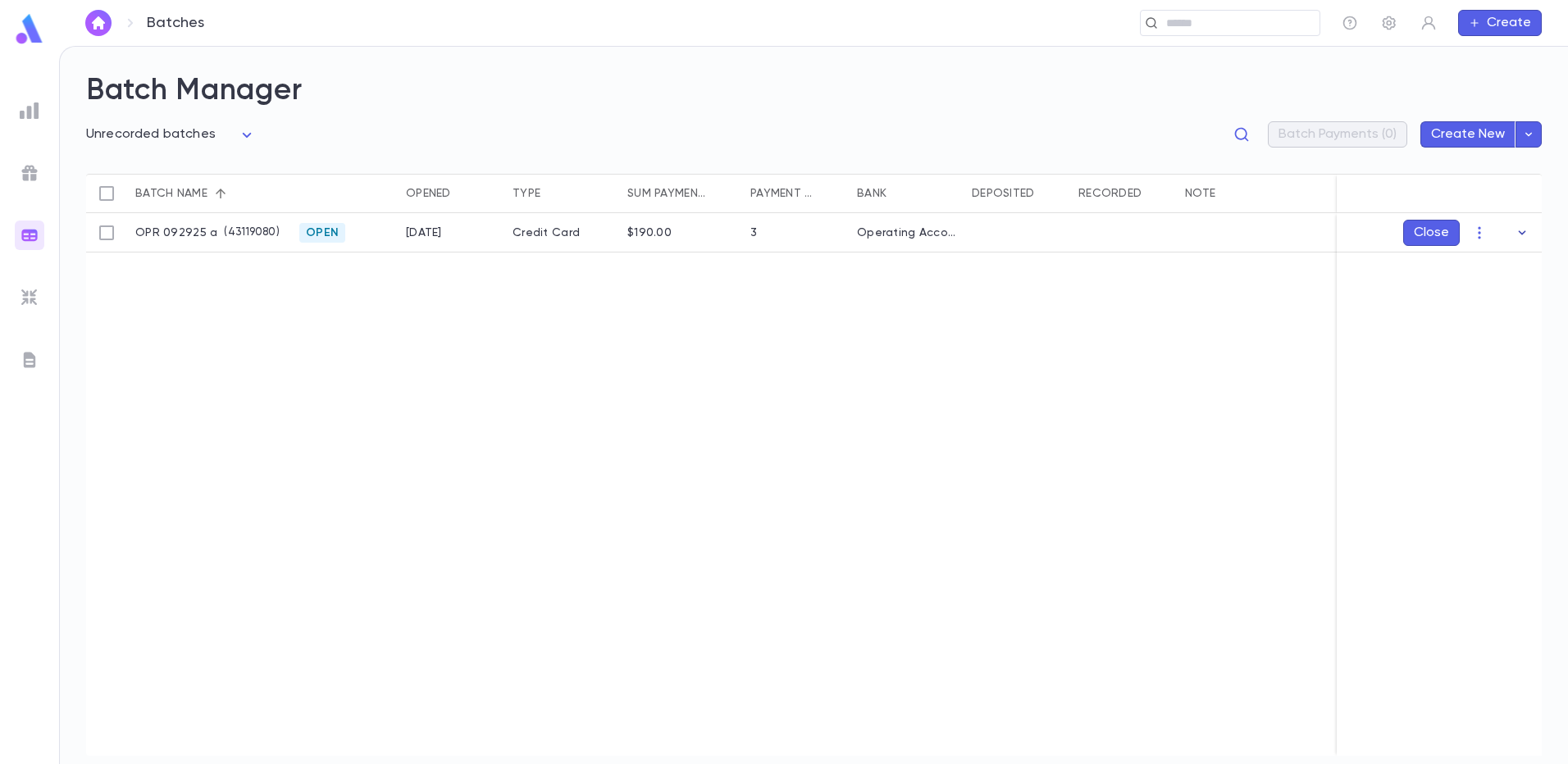
click at [1523, 231] on icon "button" at bounding box center [1522, 232] width 17 height 17
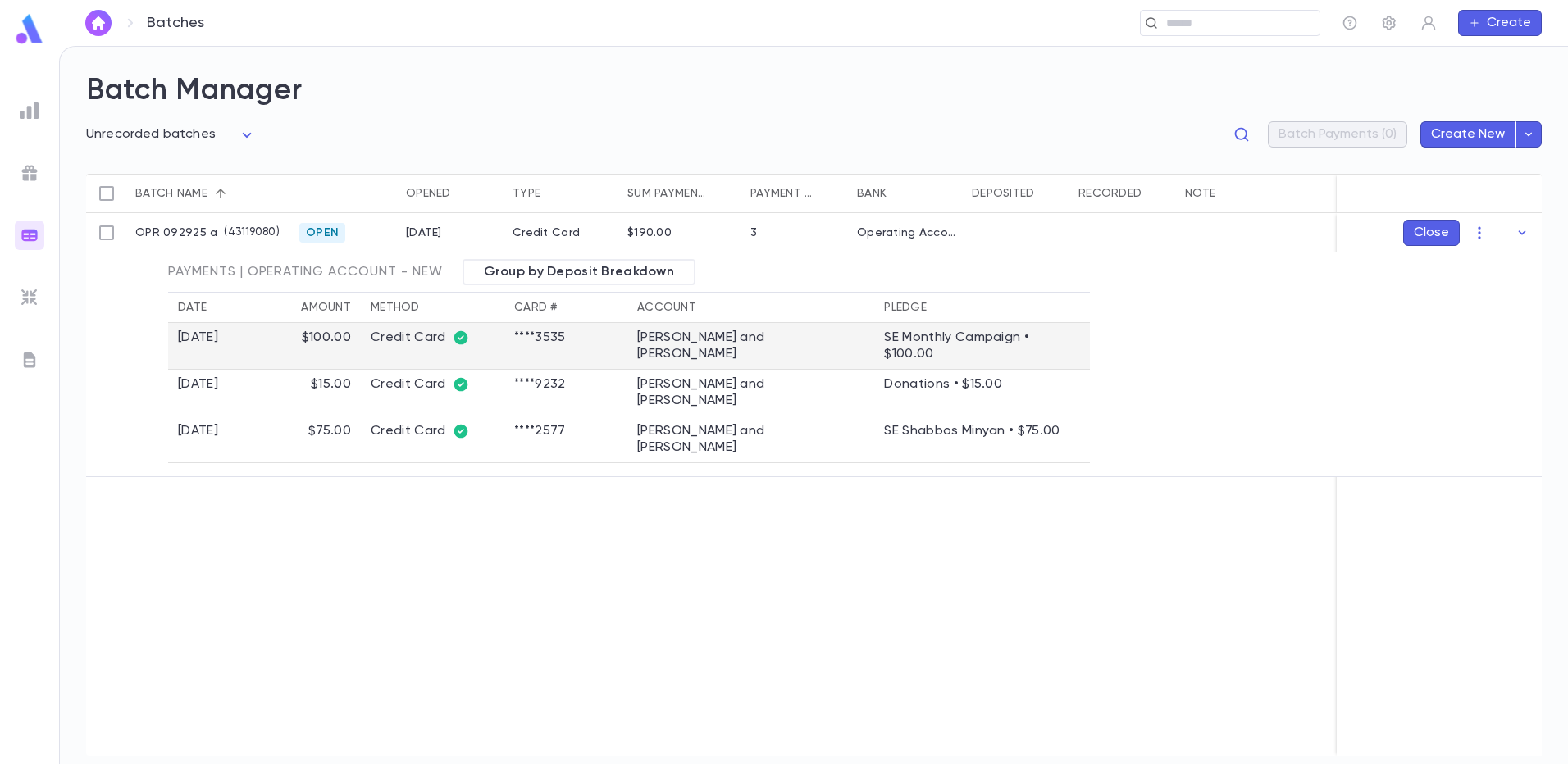
click at [360, 335] on td "$100.00" at bounding box center [299, 346] width 123 height 47
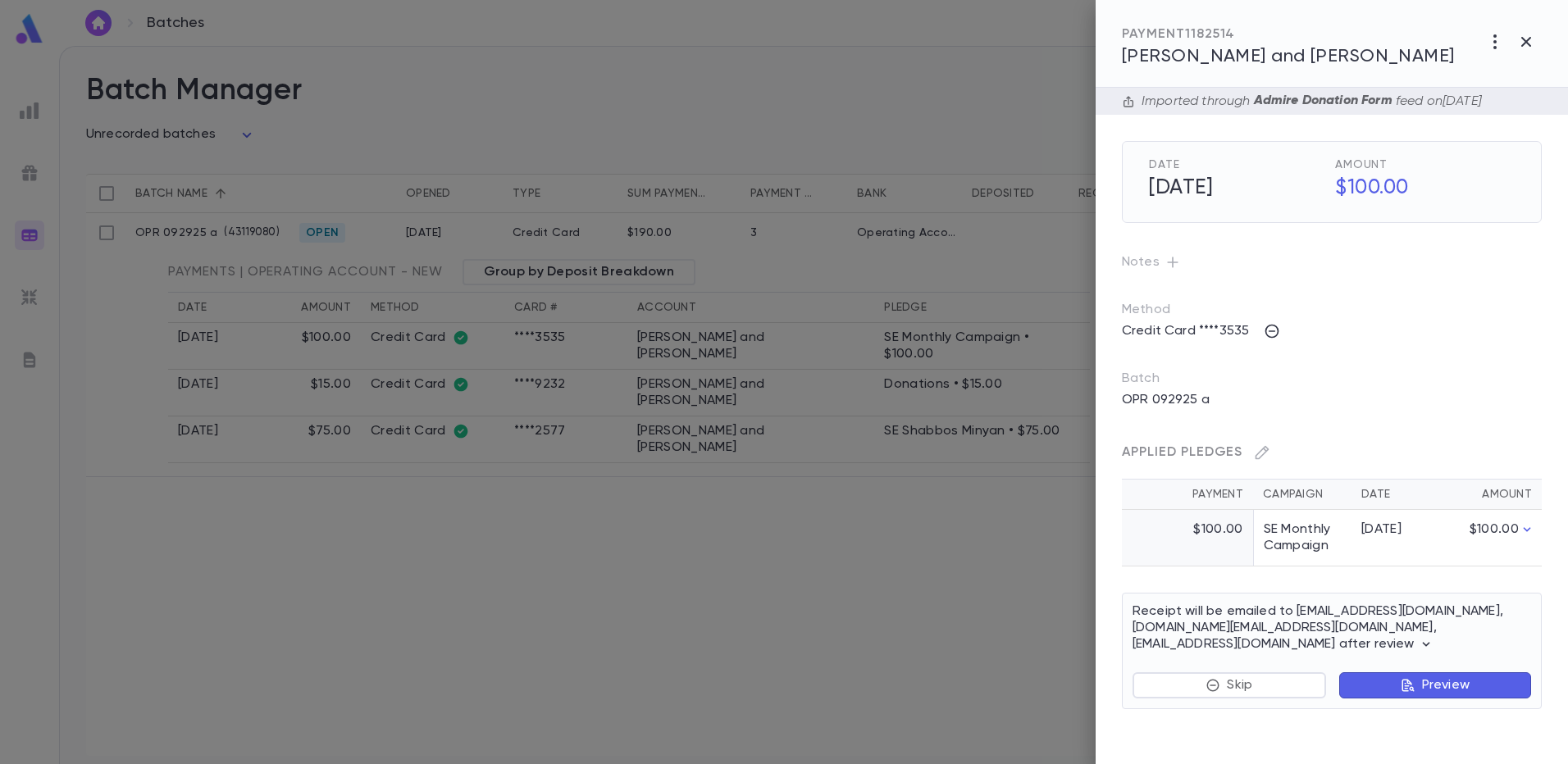
click at [1230, 59] on span "[PERSON_NAME] and [PERSON_NAME]" at bounding box center [1288, 57] width 333 height 18
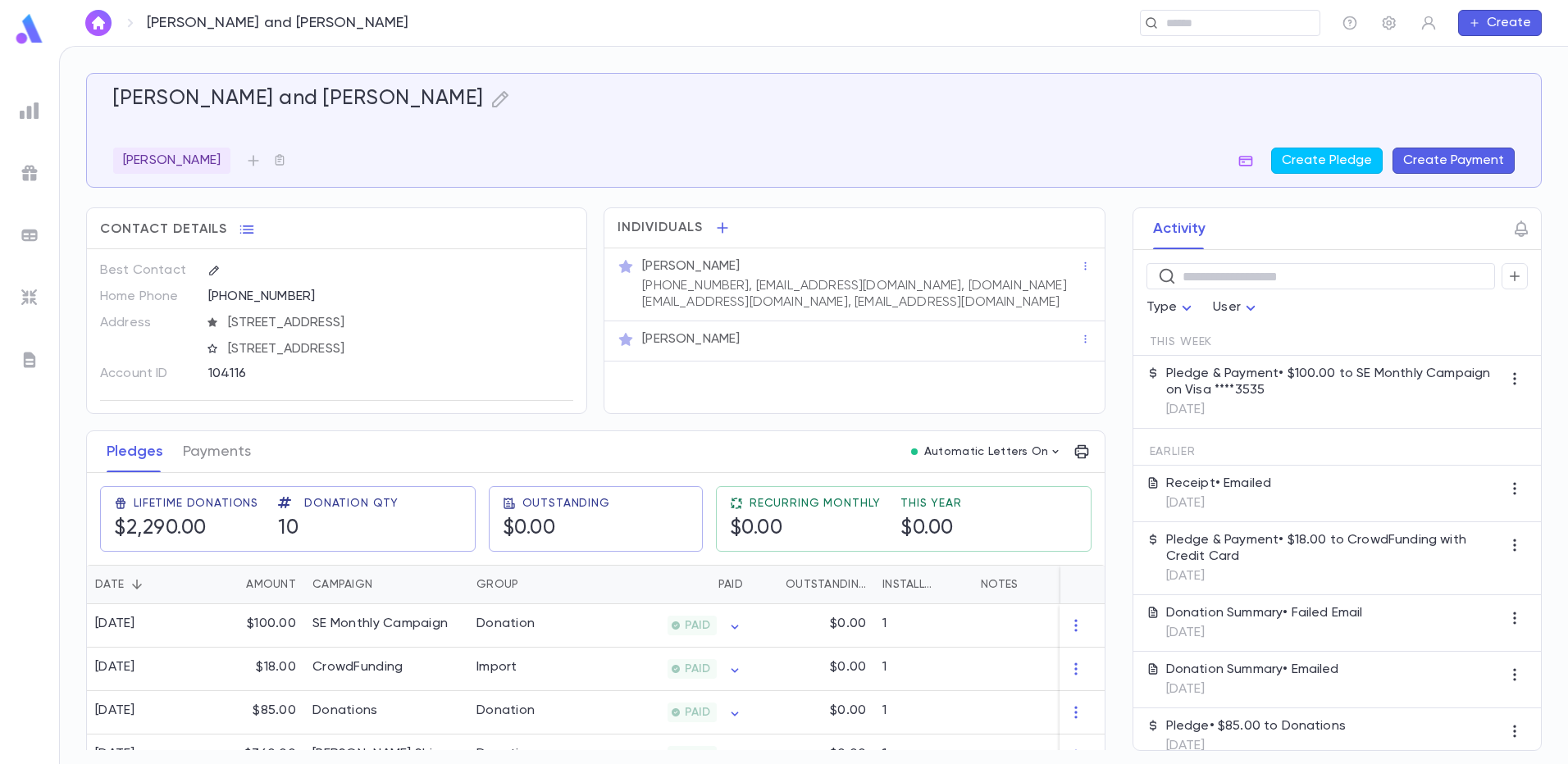
click at [26, 107] on img at bounding box center [30, 111] width 20 height 20
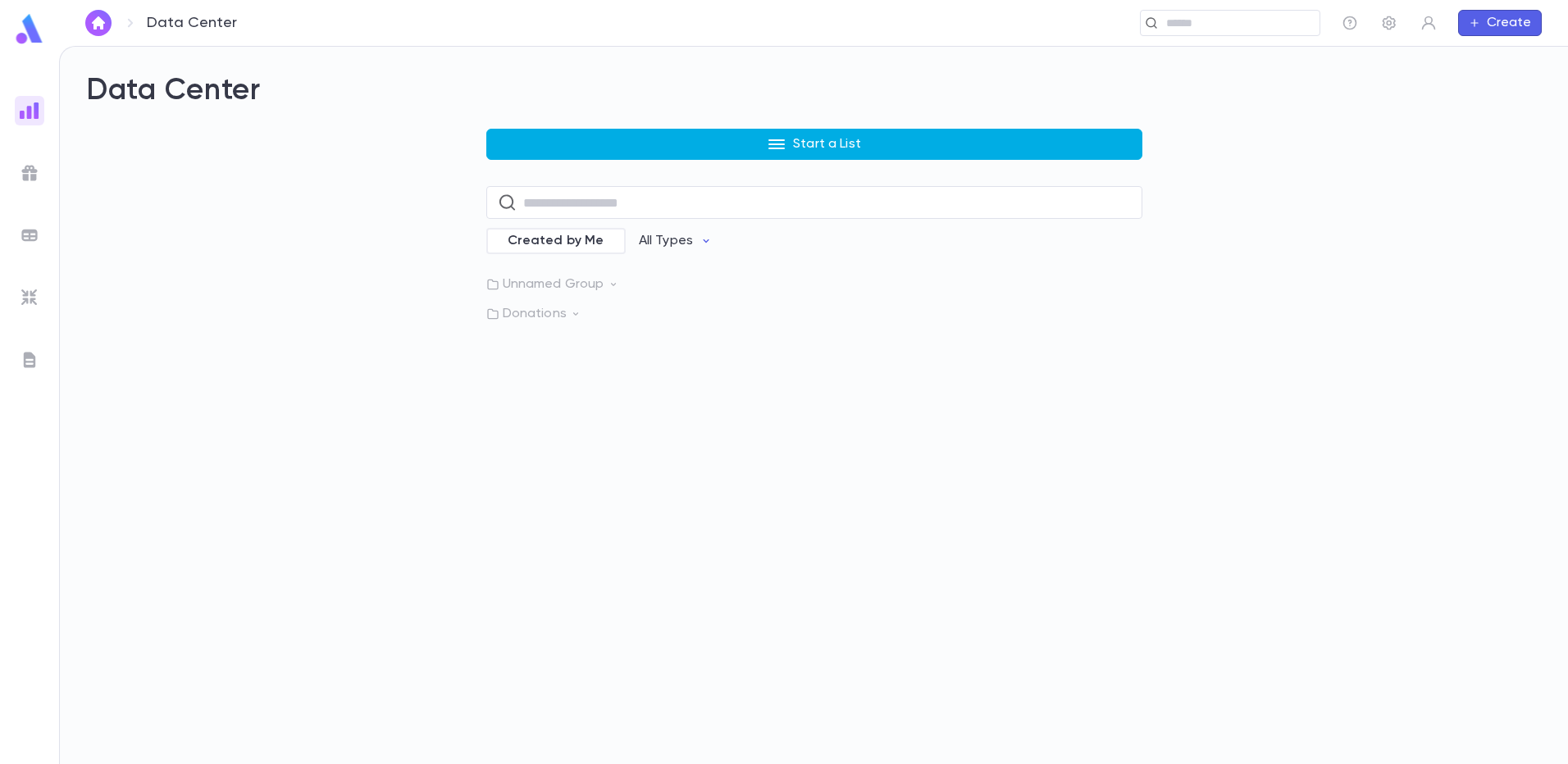
click at [804, 141] on p "Start a List" at bounding box center [827, 144] width 68 height 17
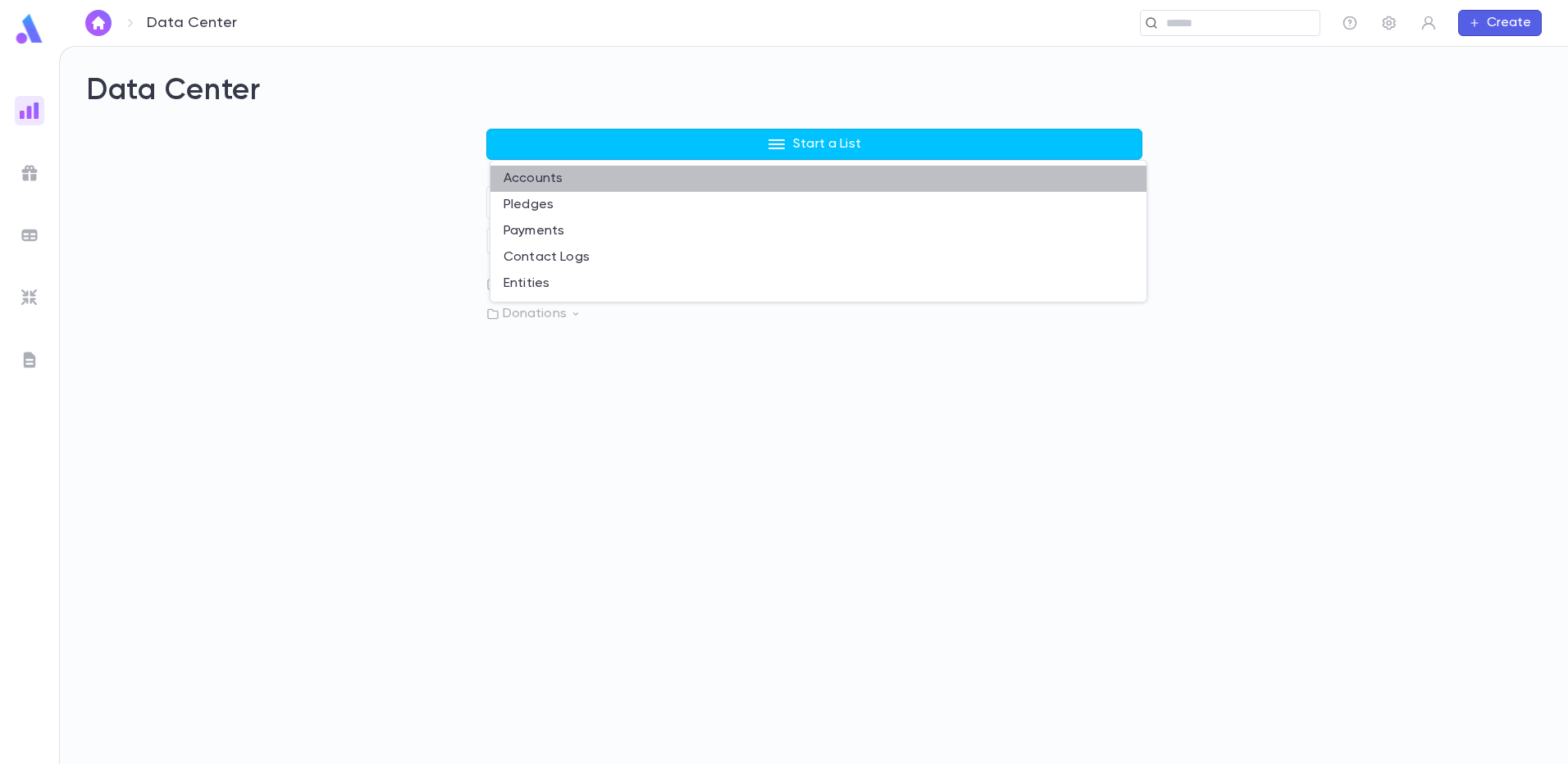
click at [730, 174] on li "Accounts" at bounding box center [818, 178] width 656 height 26
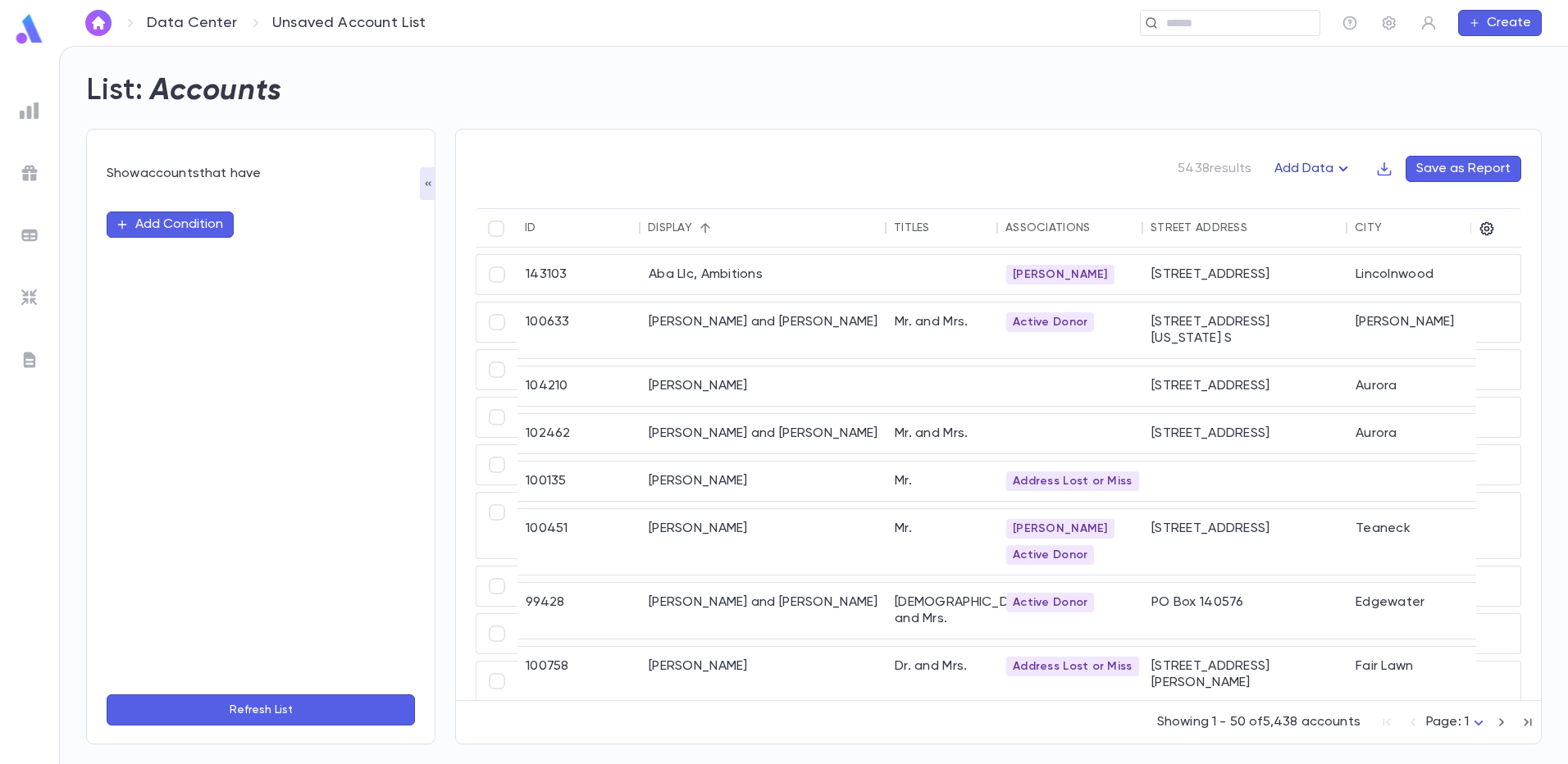
click at [1348, 171] on icon "button" at bounding box center [1343, 169] width 20 height 20
click at [1344, 197] on li "Lapsed Donors" at bounding box center [1331, 201] width 120 height 26
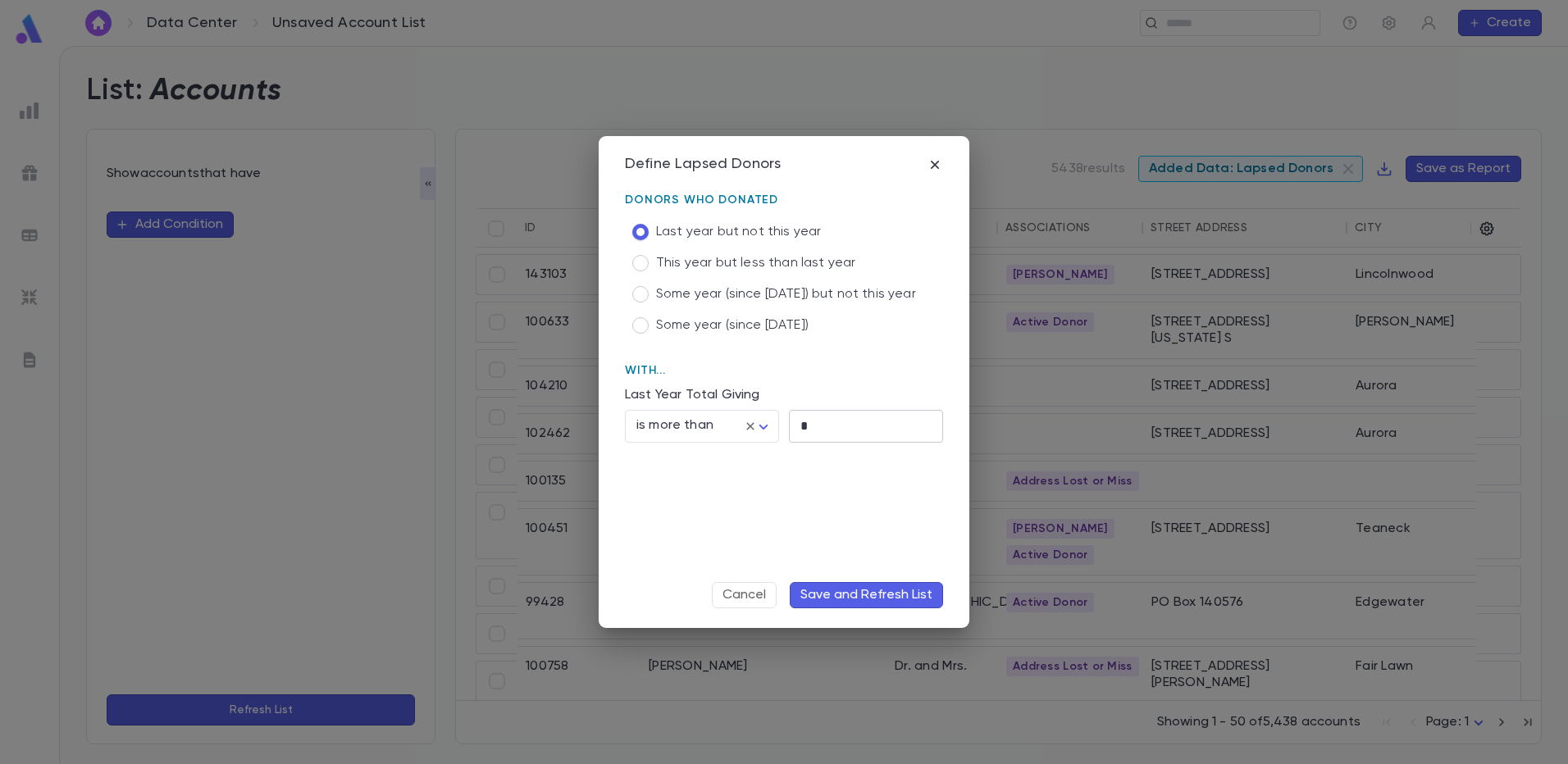
click at [806, 426] on input "*" at bounding box center [865, 426] width 154 height 32
type input "***"
click at [828, 588] on button "Save and Refresh List" at bounding box center [866, 595] width 153 height 26
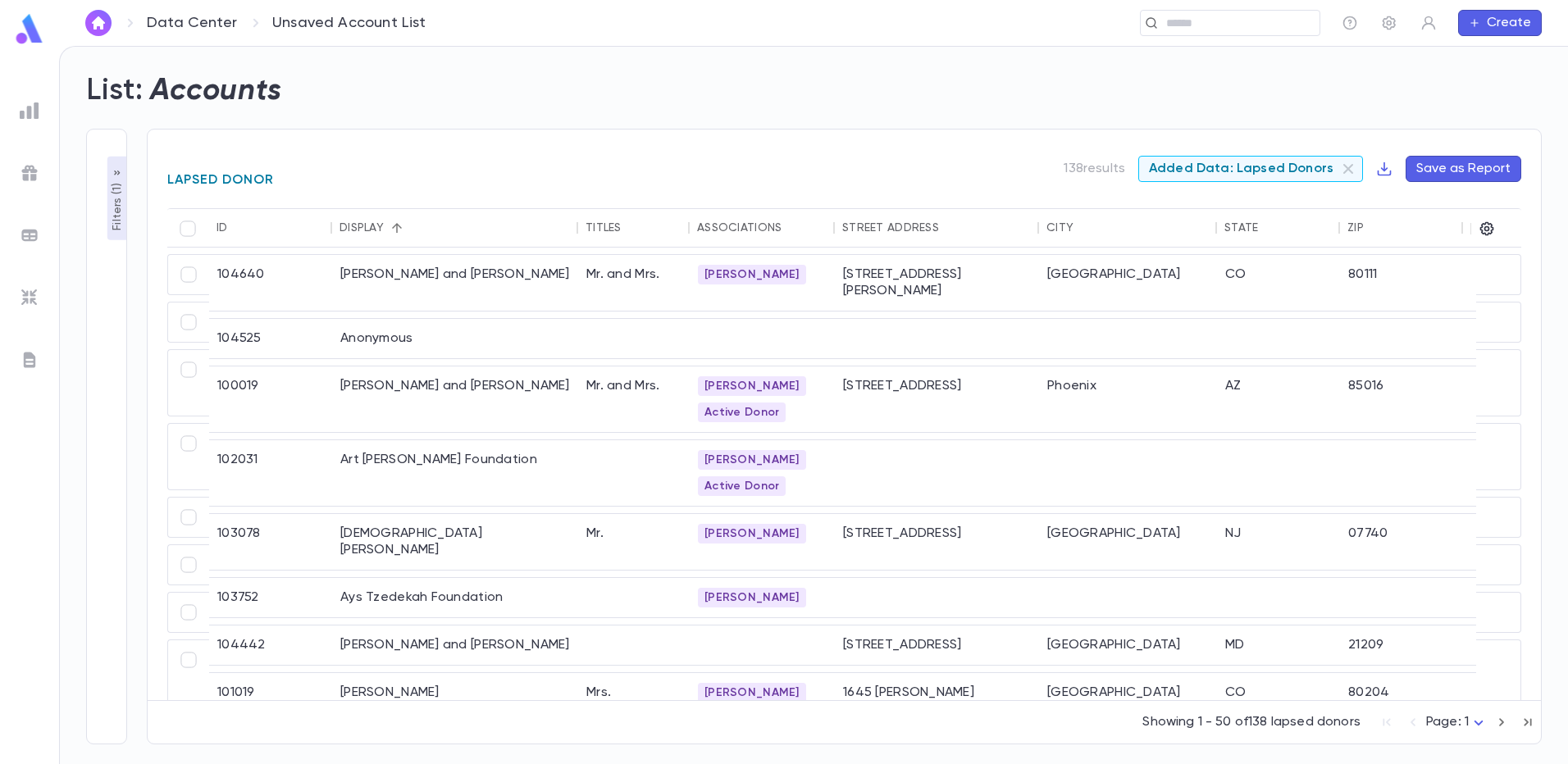
click at [1498, 228] on div at bounding box center [1492, 228] width 28 height 39
click at [1487, 226] on icon "button" at bounding box center [1487, 229] width 14 height 14
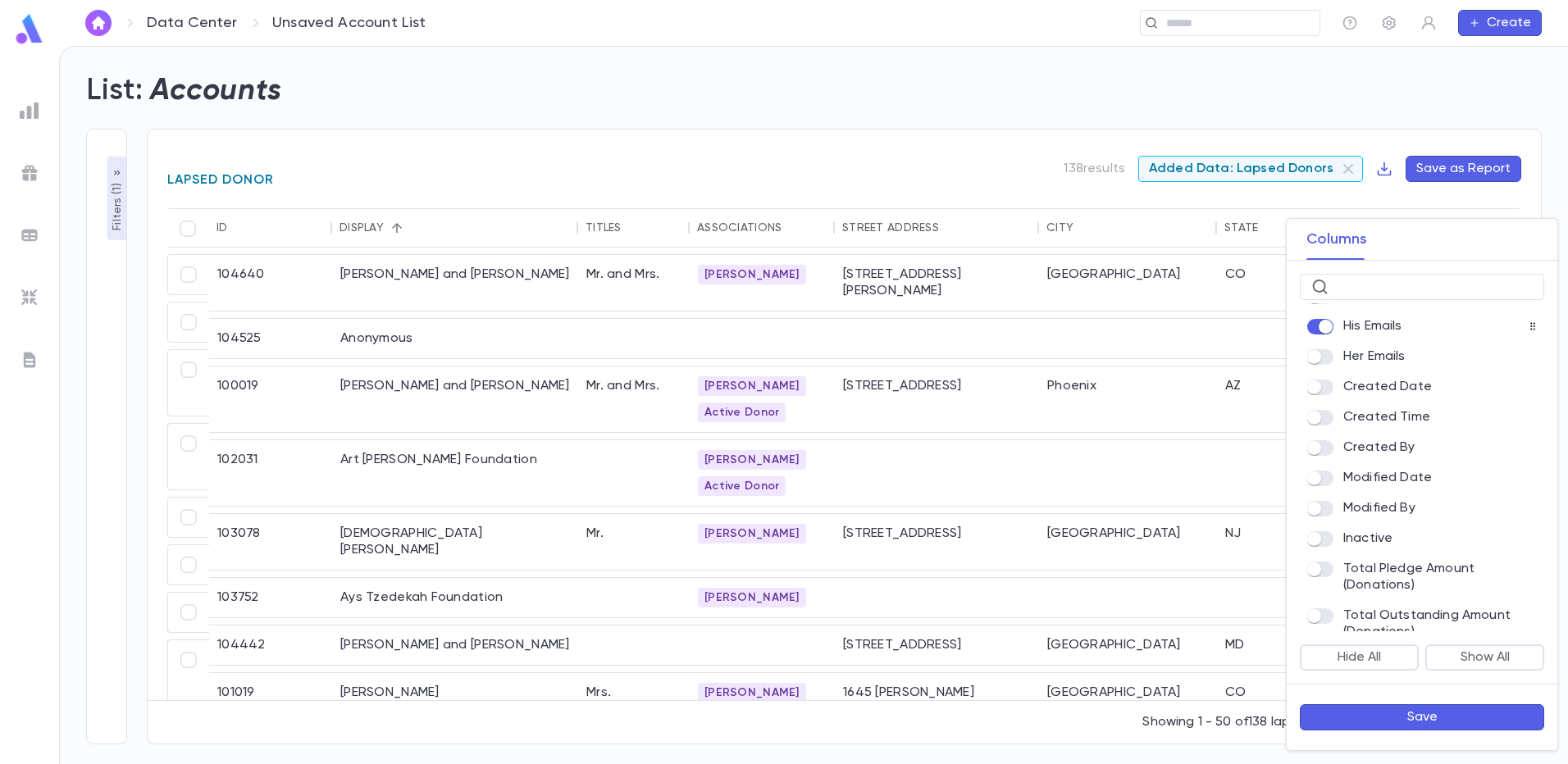
scroll to position [1120, 0]
click at [1440, 726] on button "Save" at bounding box center [1422, 717] width 245 height 26
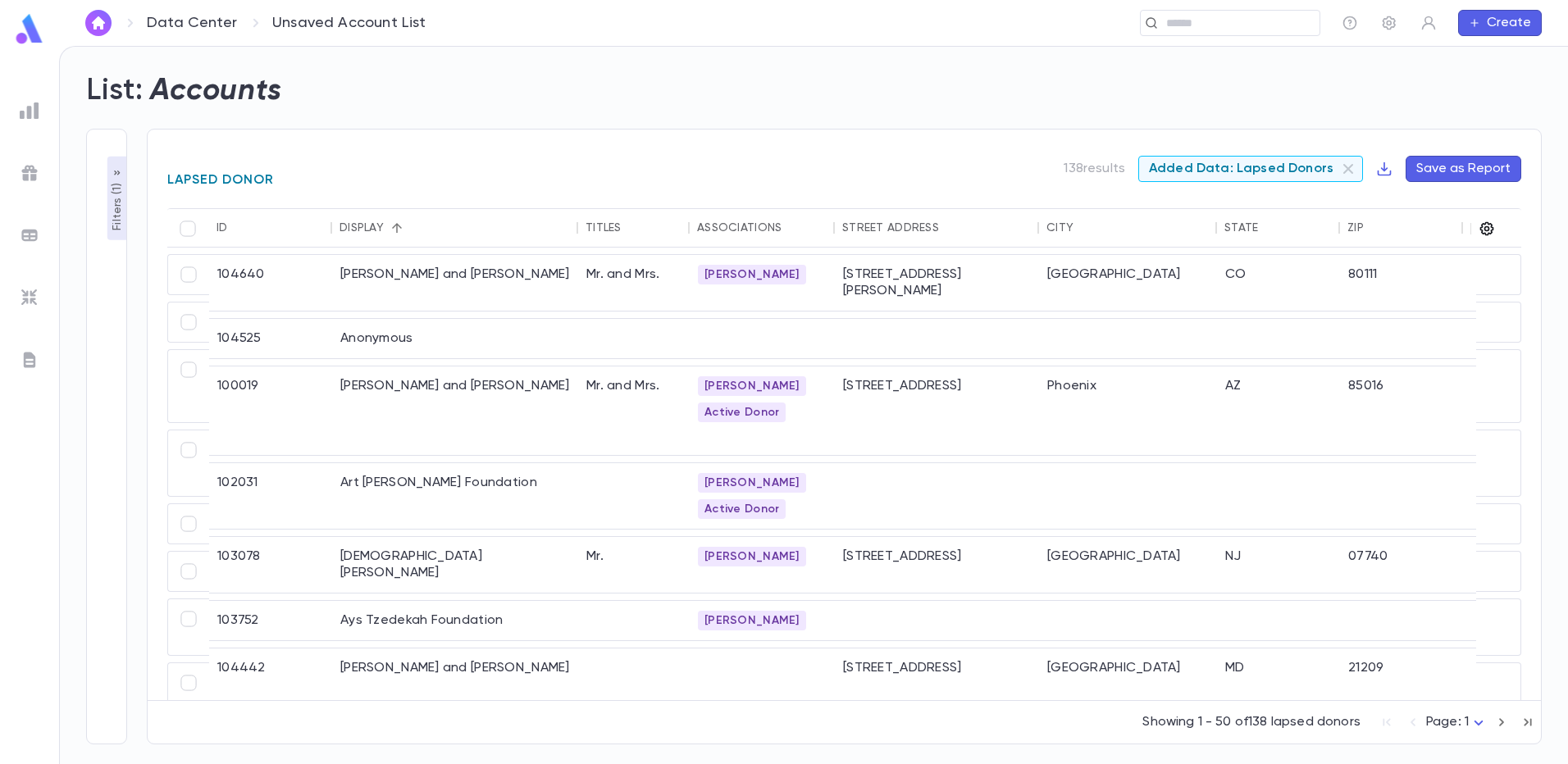
click at [1487, 232] on icon "button" at bounding box center [1486, 228] width 17 height 17
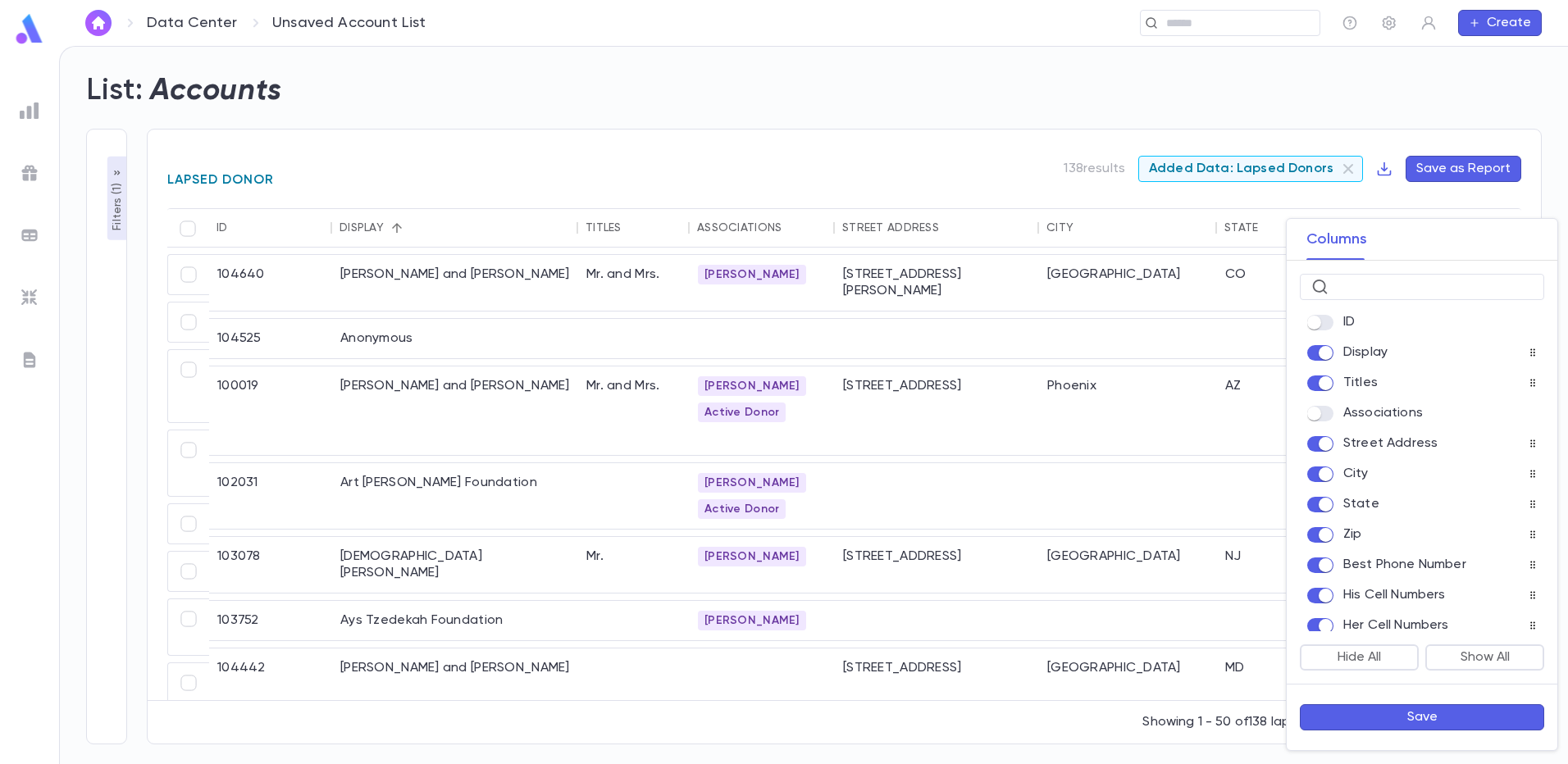
click at [1333, 443] on label at bounding box center [1324, 444] width 36 height 16
click at [1335, 479] on label at bounding box center [1324, 474] width 36 height 16
click at [1334, 535] on label at bounding box center [1324, 535] width 36 height 16
click at [1336, 600] on label at bounding box center [1324, 595] width 36 height 16
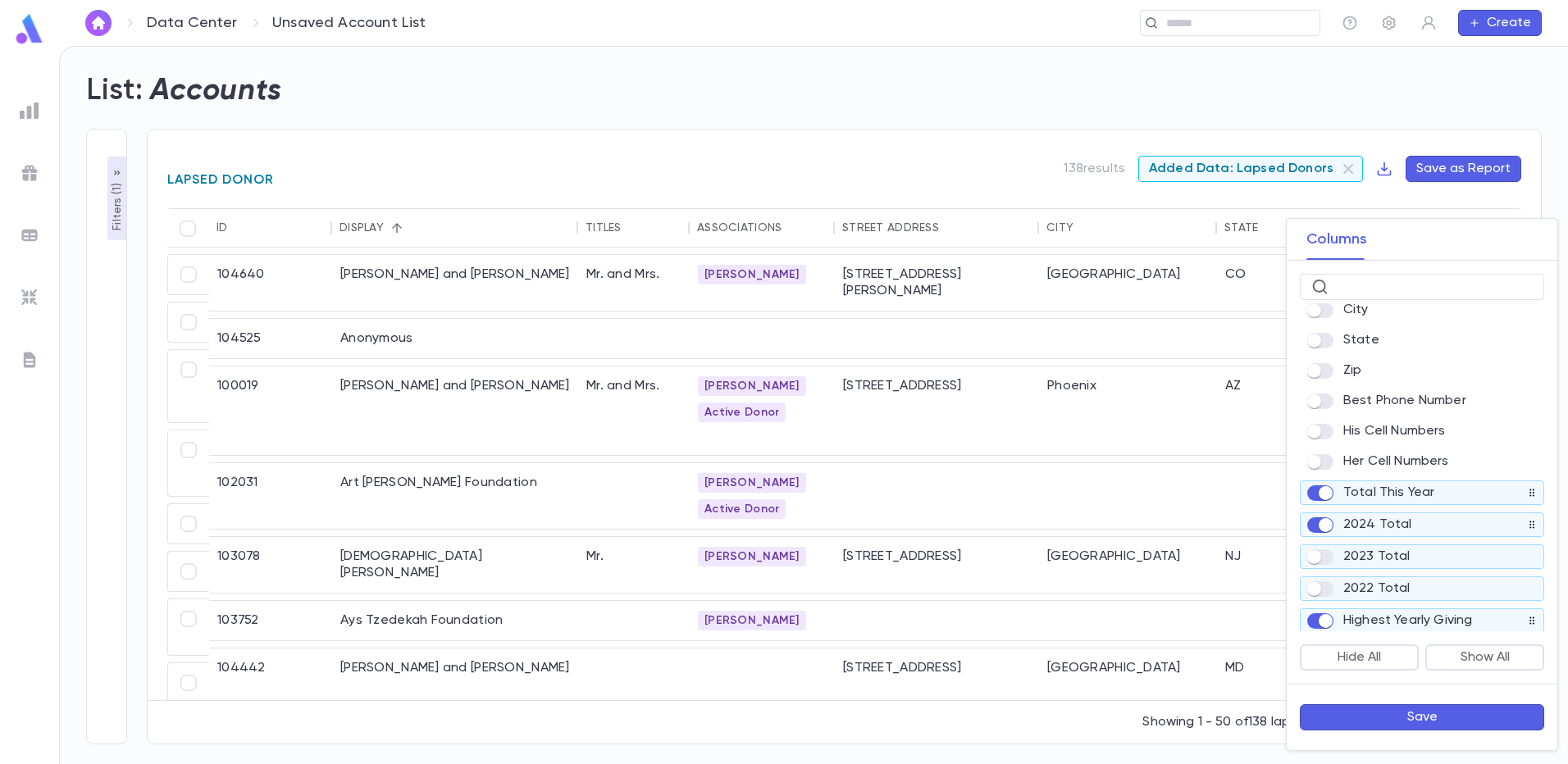
scroll to position [246, 0]
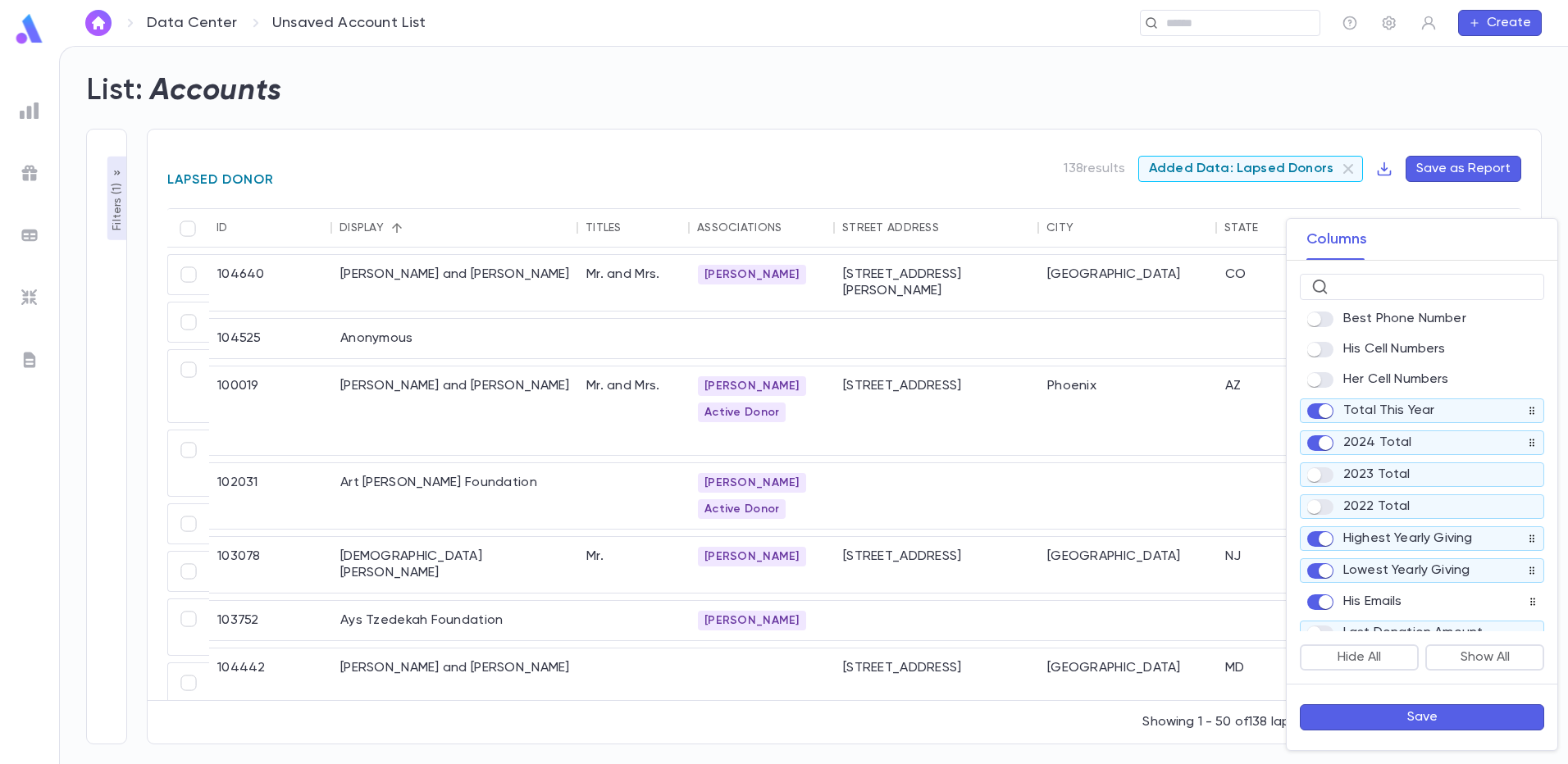
click at [1328, 558] on div "ID Display Titles Associations Street Address City State Zip Best Phone Number …" at bounding box center [1422, 466] width 271 height 328
click at [1322, 566] on div "Lowest Yearly Giving" at bounding box center [1422, 570] width 245 height 24
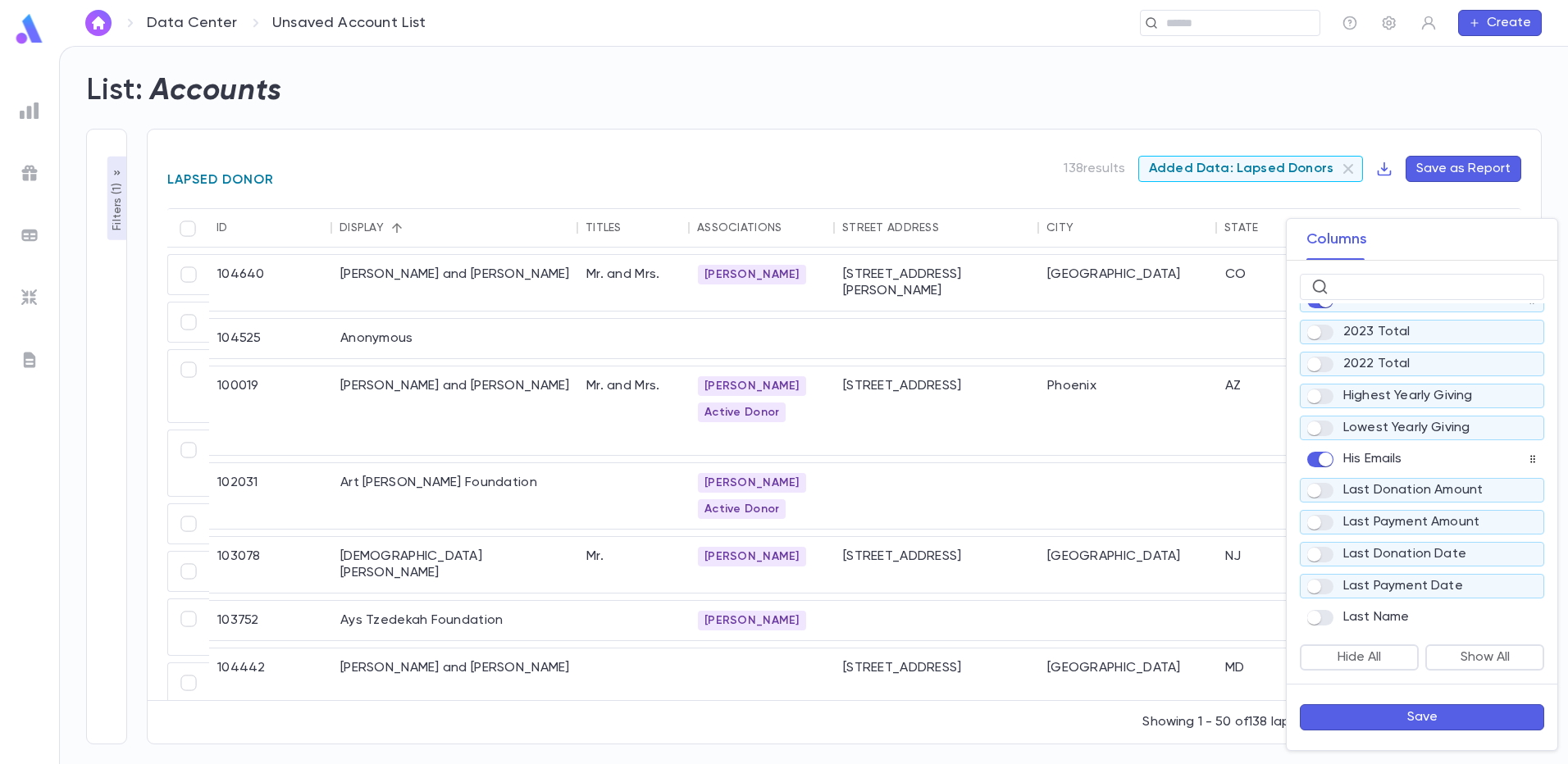
scroll to position [410, 0]
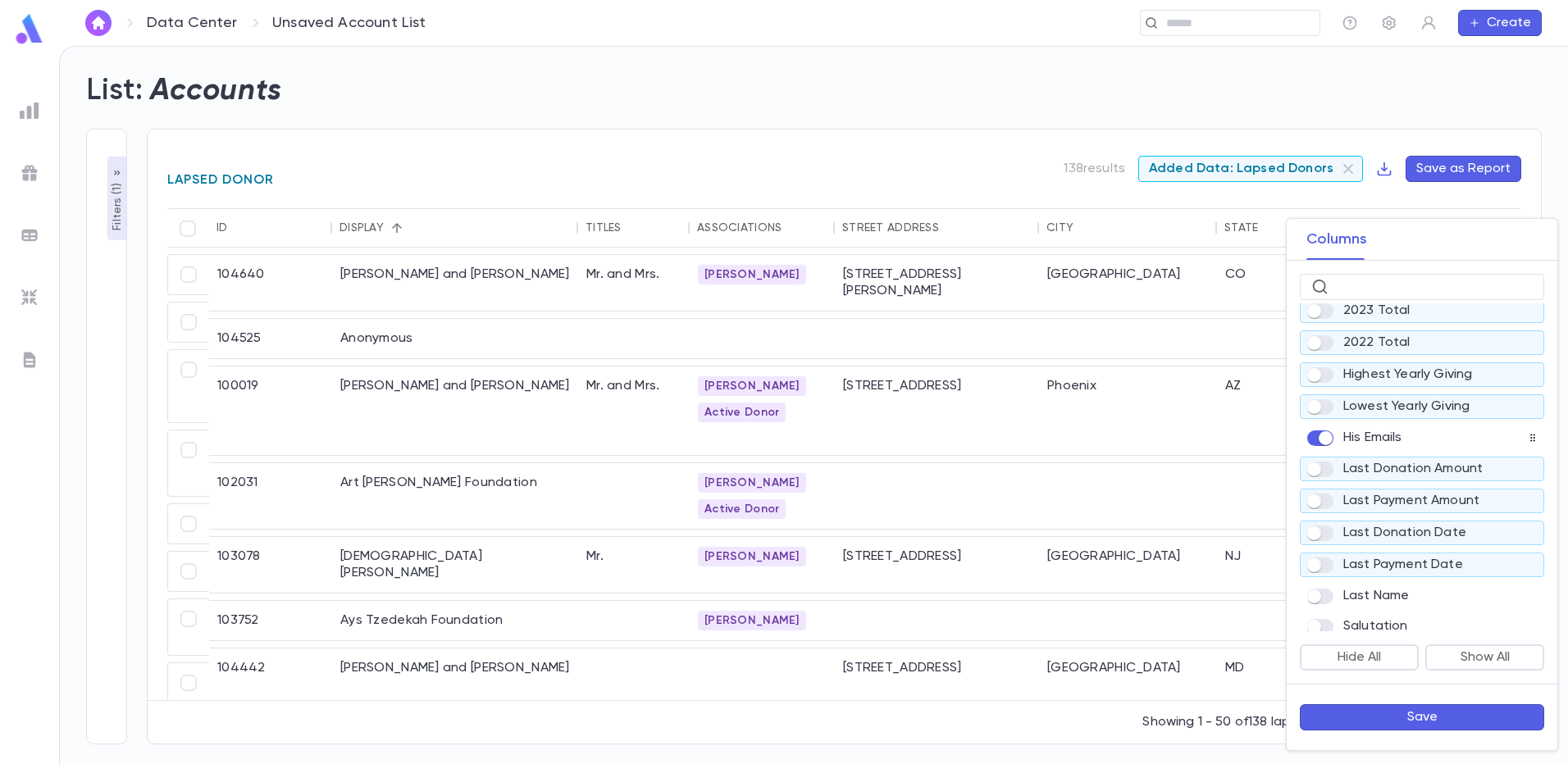
click at [1403, 705] on button "Save" at bounding box center [1422, 717] width 245 height 26
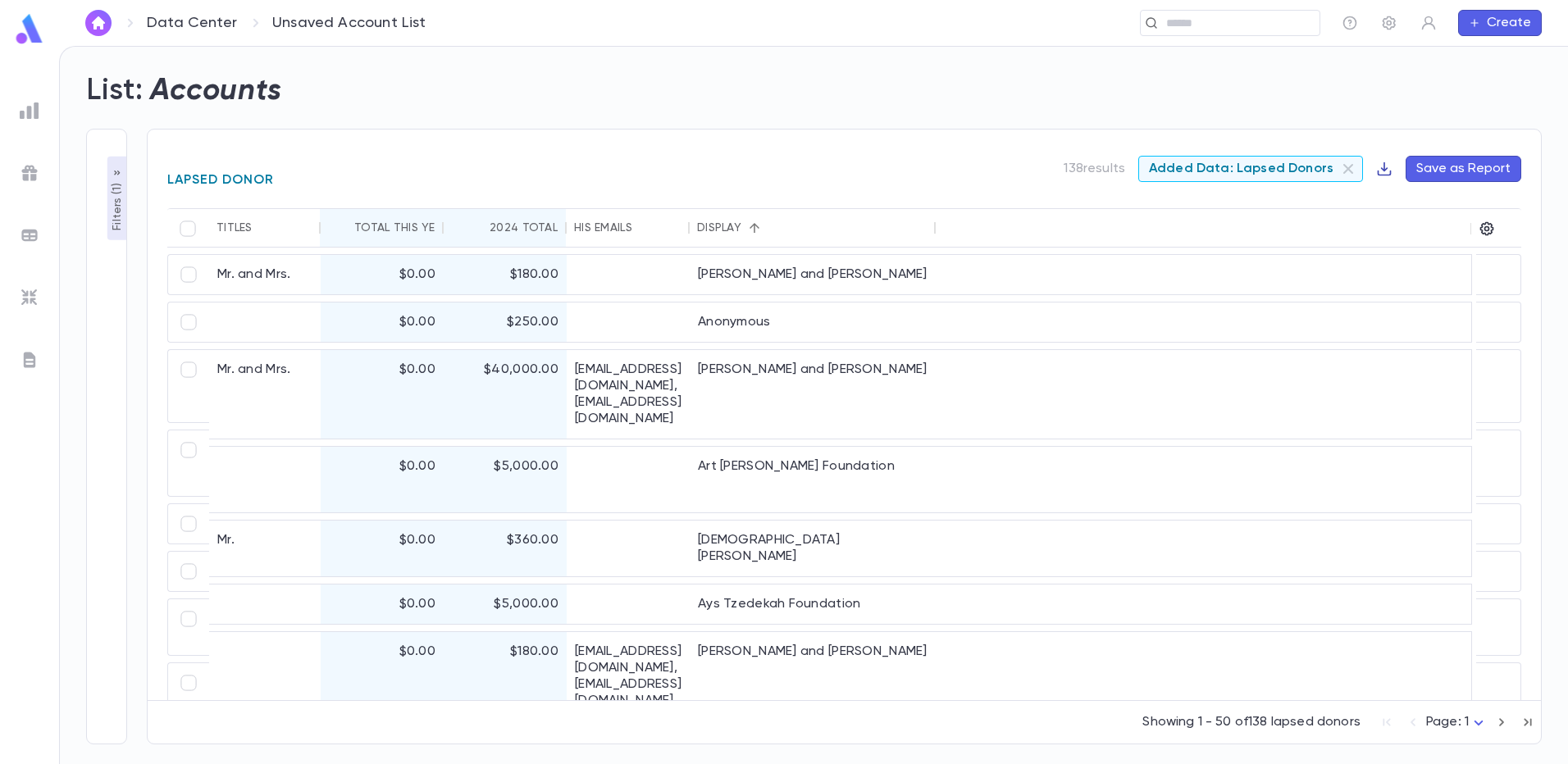
click at [1382, 170] on icon "button" at bounding box center [1383, 169] width 17 height 17
click at [1448, 206] on li "Download CSV" at bounding box center [1442, 201] width 118 height 26
click at [1051, 68] on div "List: Accounts" at bounding box center [804, 81] width 1475 height 56
click at [1489, 231] on icon "button" at bounding box center [1486, 228] width 17 height 17
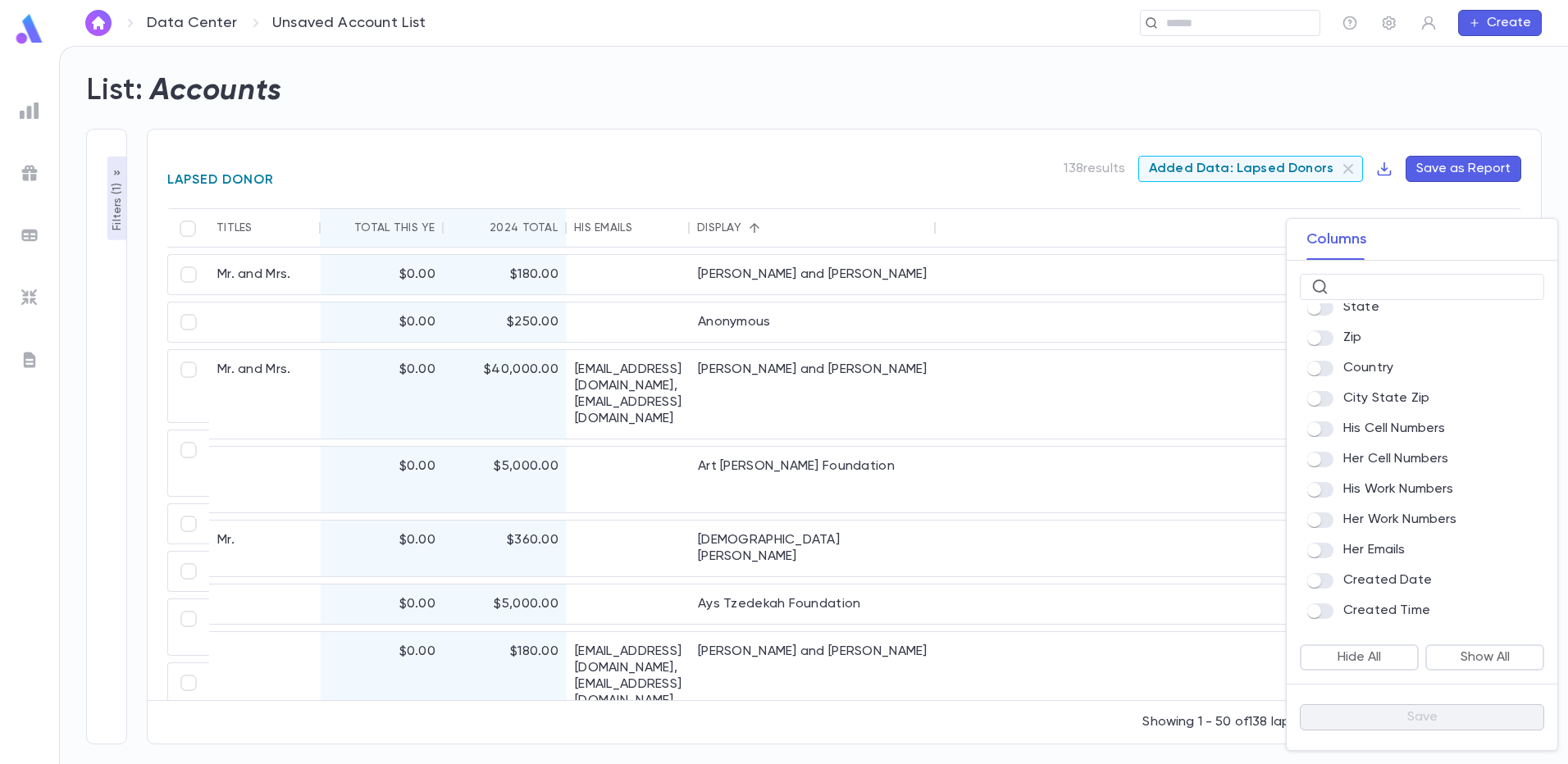
scroll to position [983, 0]
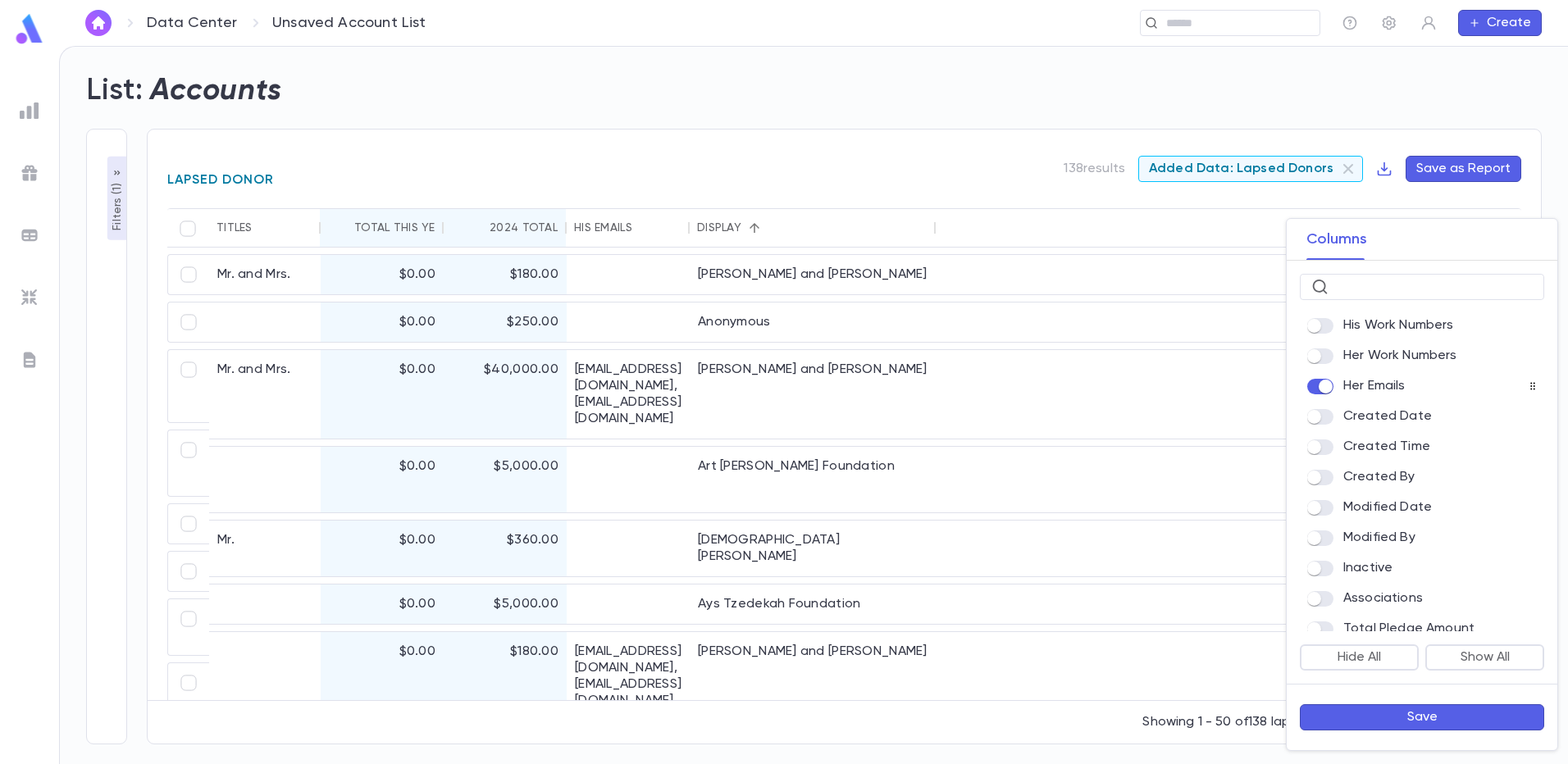
click at [1460, 722] on button "Save" at bounding box center [1422, 717] width 245 height 26
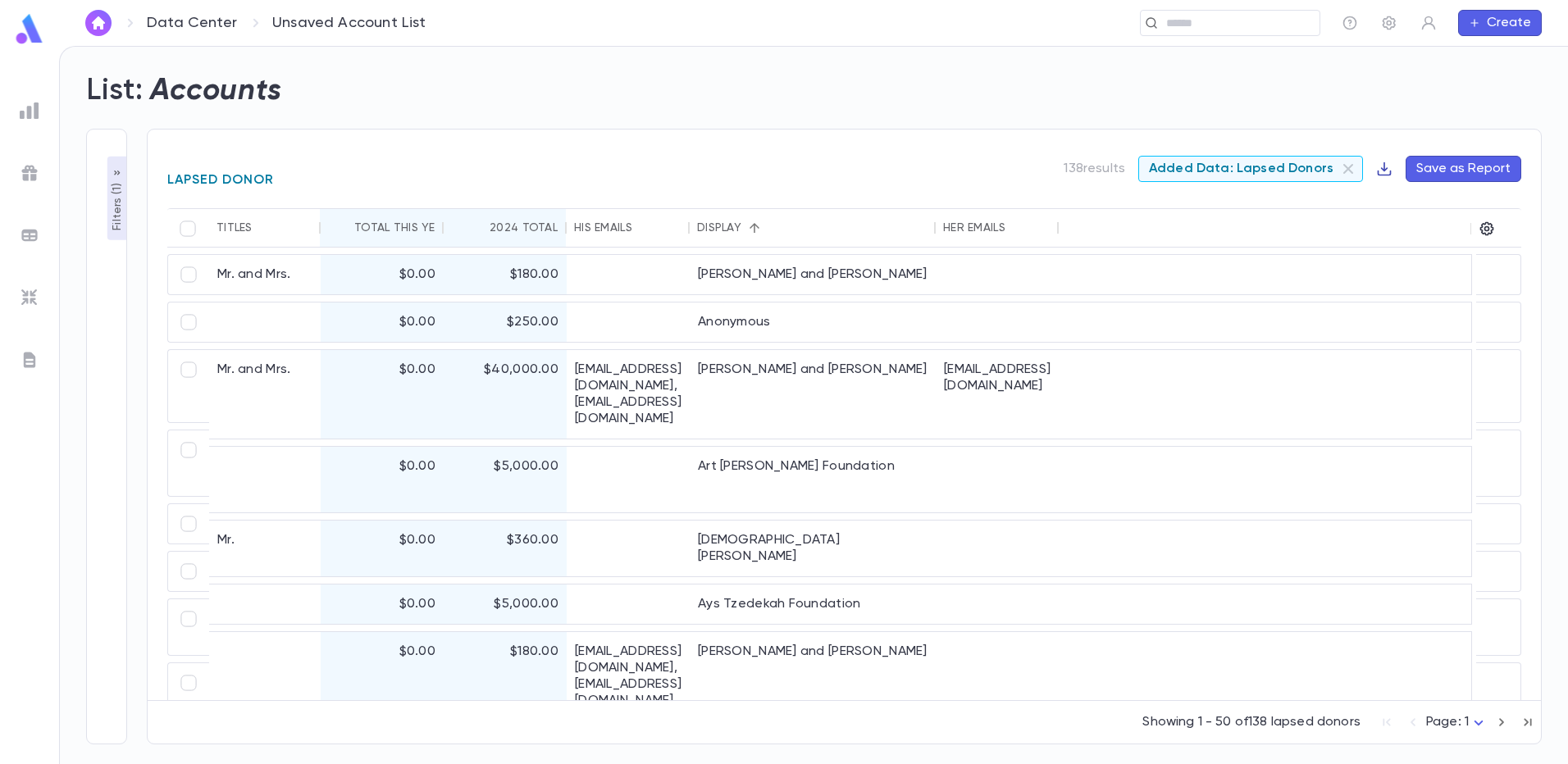
click at [1388, 171] on icon "button" at bounding box center [1383, 169] width 17 height 17
click at [1403, 195] on li "Download CSV" at bounding box center [1442, 201] width 118 height 26
click at [1030, 55] on div "List: Accounts" at bounding box center [804, 81] width 1475 height 56
